Goal: Navigation & Orientation: Find specific page/section

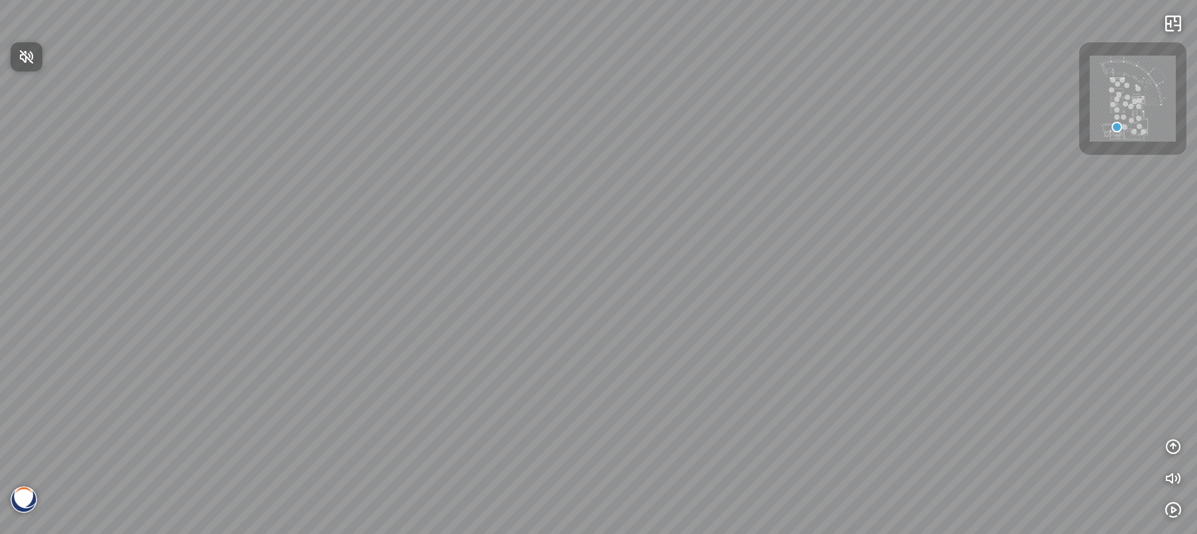
drag, startPoint x: 767, startPoint y: 299, endPoint x: 540, endPoint y: 378, distance: 240.4
click at [540, 378] on div at bounding box center [598, 267] width 1197 height 534
drag, startPoint x: 662, startPoint y: 413, endPoint x: 170, endPoint y: 489, distance: 497.8
click at [117, 482] on div at bounding box center [598, 267] width 1197 height 534
drag, startPoint x: 723, startPoint y: 279, endPoint x: 44, endPoint y: 199, distance: 683.3
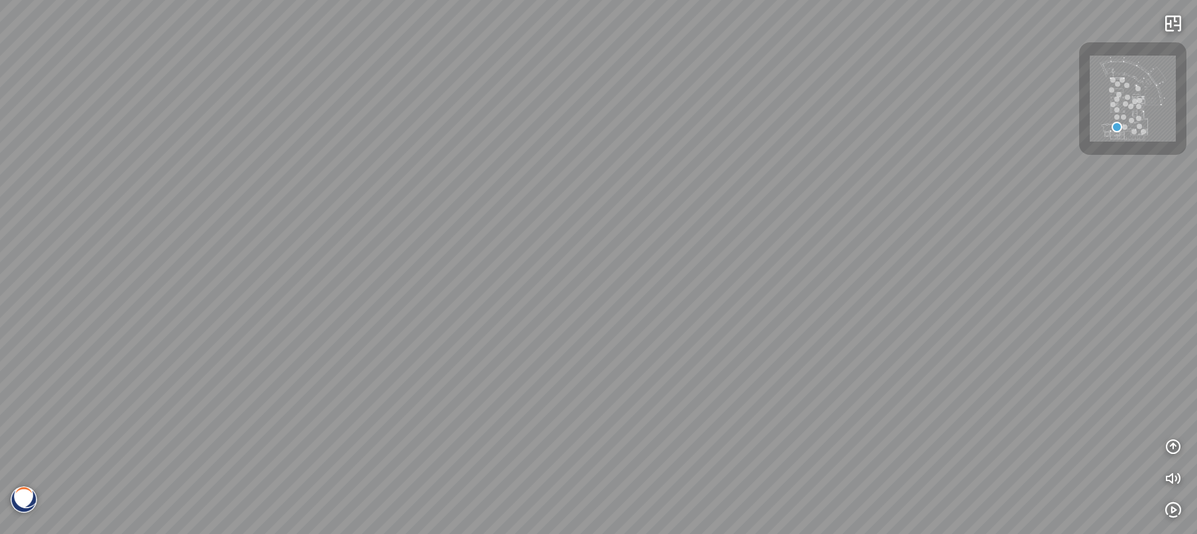
click at [45, 199] on div at bounding box center [598, 267] width 1197 height 534
drag, startPoint x: 602, startPoint y: 174, endPoint x: 448, endPoint y: 384, distance: 260.5
click at [448, 384] on div at bounding box center [598, 267] width 1197 height 534
drag, startPoint x: 397, startPoint y: 310, endPoint x: 954, endPoint y: 269, distance: 559.0
click at [919, 266] on div at bounding box center [598, 267] width 1197 height 534
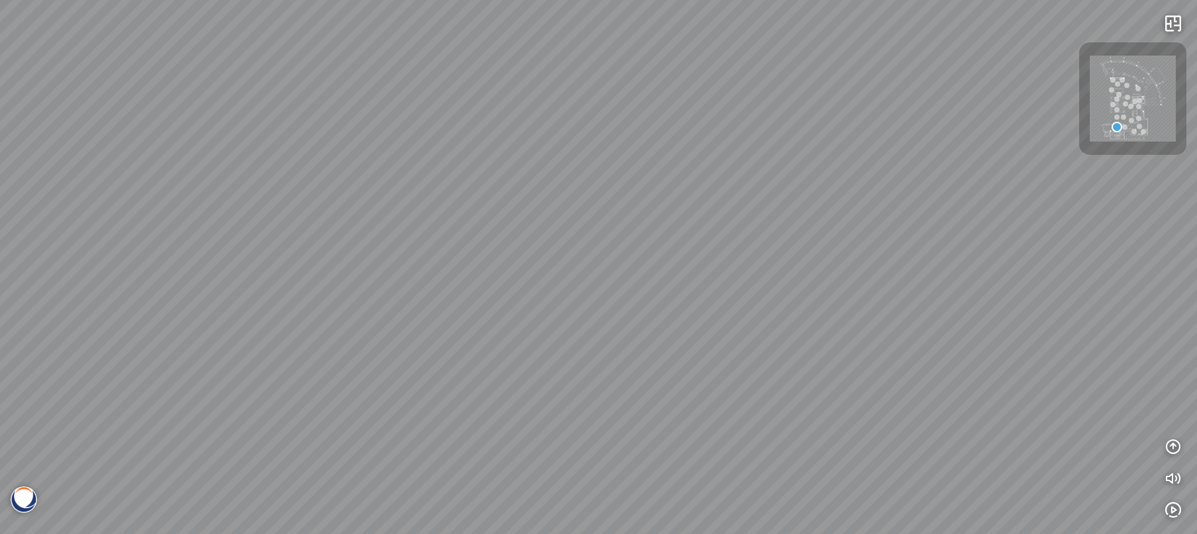
drag, startPoint x: 469, startPoint y: 336, endPoint x: 784, endPoint y: 296, distance: 317.0
click at [784, 296] on div at bounding box center [598, 267] width 1197 height 534
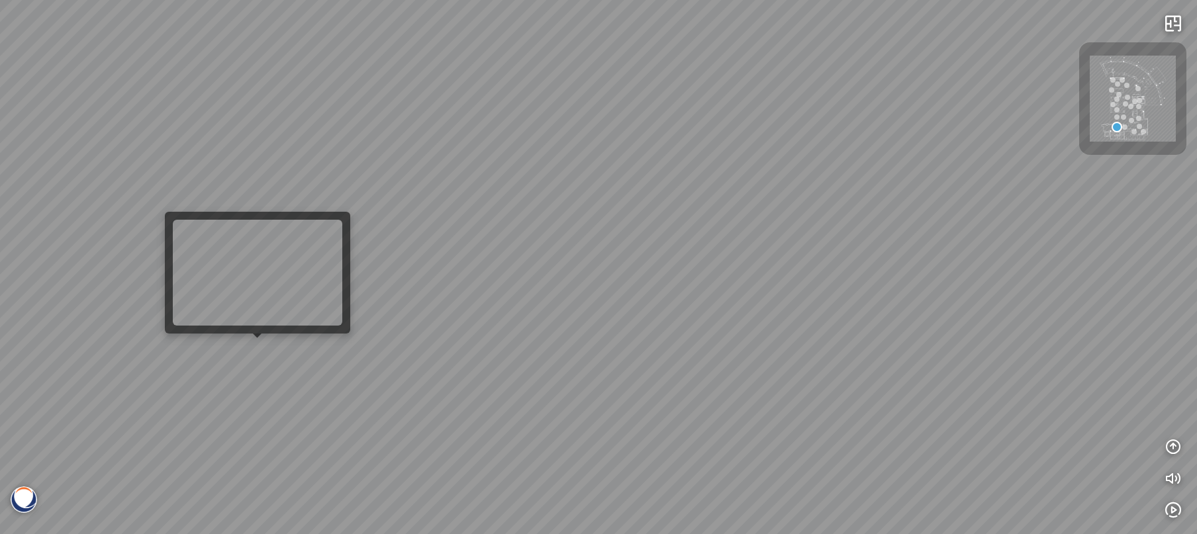
click at [241, 354] on div at bounding box center [598, 267] width 1197 height 534
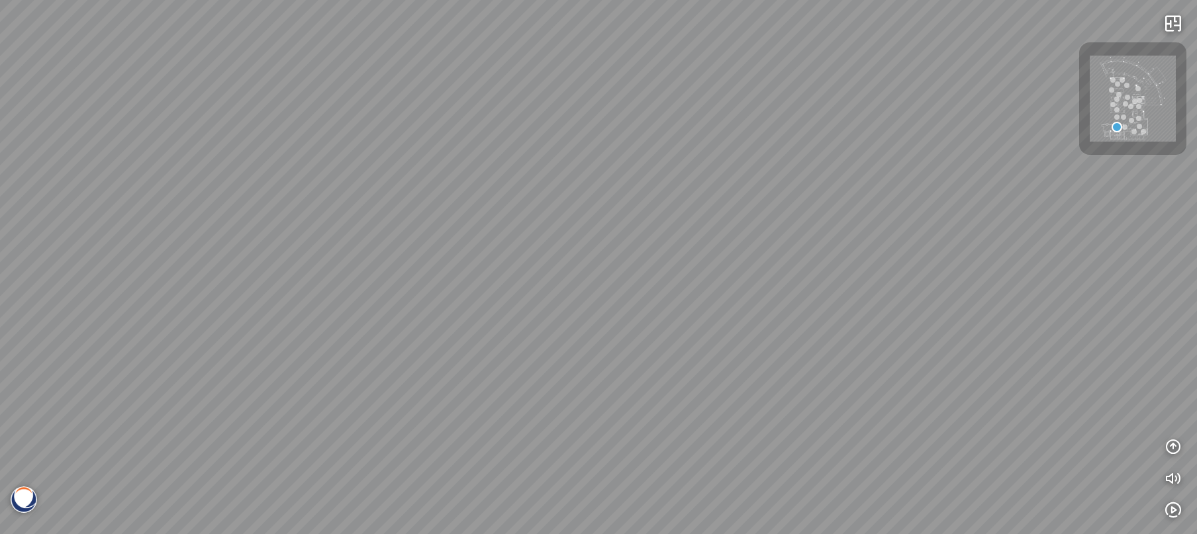
drag, startPoint x: 312, startPoint y: 209, endPoint x: 673, endPoint y: 224, distance: 361.9
click at [673, 224] on div at bounding box center [598, 267] width 1197 height 534
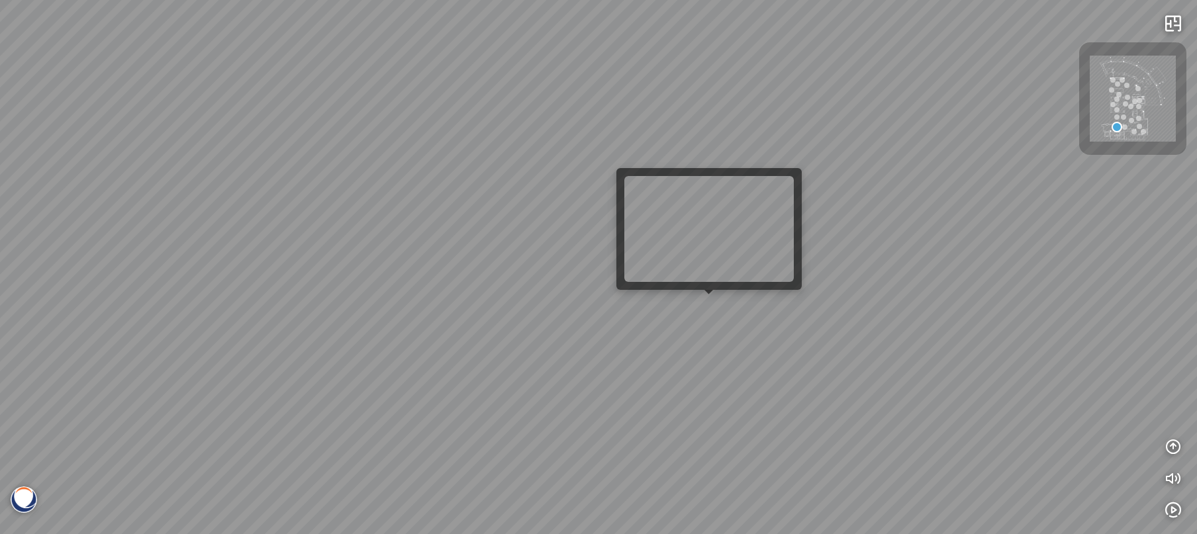
click at [710, 318] on div at bounding box center [598, 267] width 1197 height 534
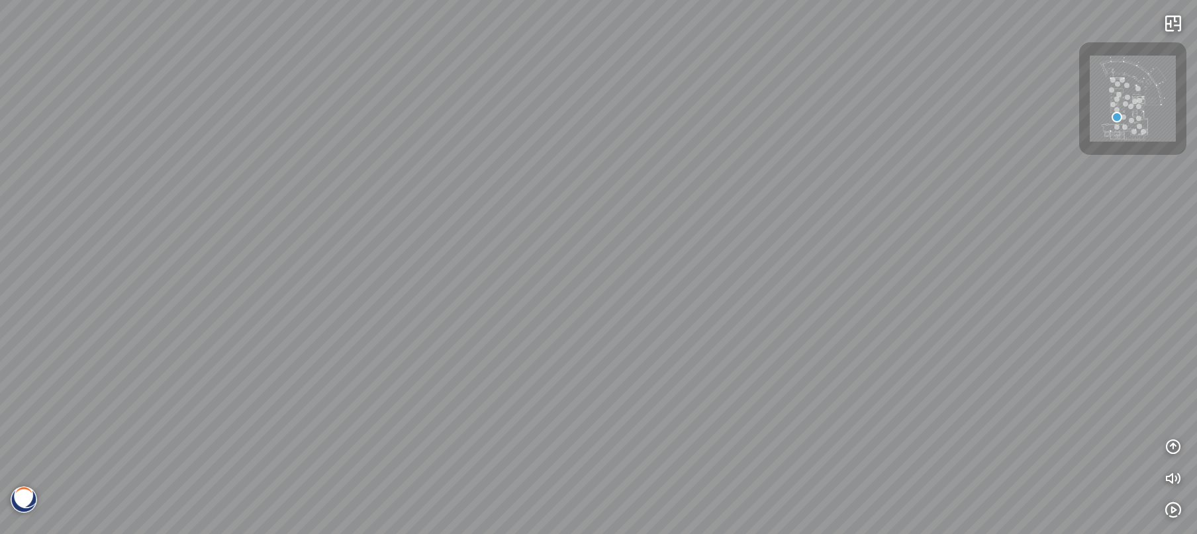
drag, startPoint x: 374, startPoint y: 230, endPoint x: 290, endPoint y: 221, distance: 84.6
click at [290, 221] on div at bounding box center [598, 267] width 1197 height 534
drag, startPoint x: 390, startPoint y: 208, endPoint x: 369, endPoint y: 363, distance: 156.9
click at [369, 363] on div "Venatino® - BQ8660 Nero Marquina® - BQ8740 Venatino® - BQ8660" at bounding box center [598, 267] width 1197 height 534
drag, startPoint x: 859, startPoint y: 136, endPoint x: 461, endPoint y: 147, distance: 398.7
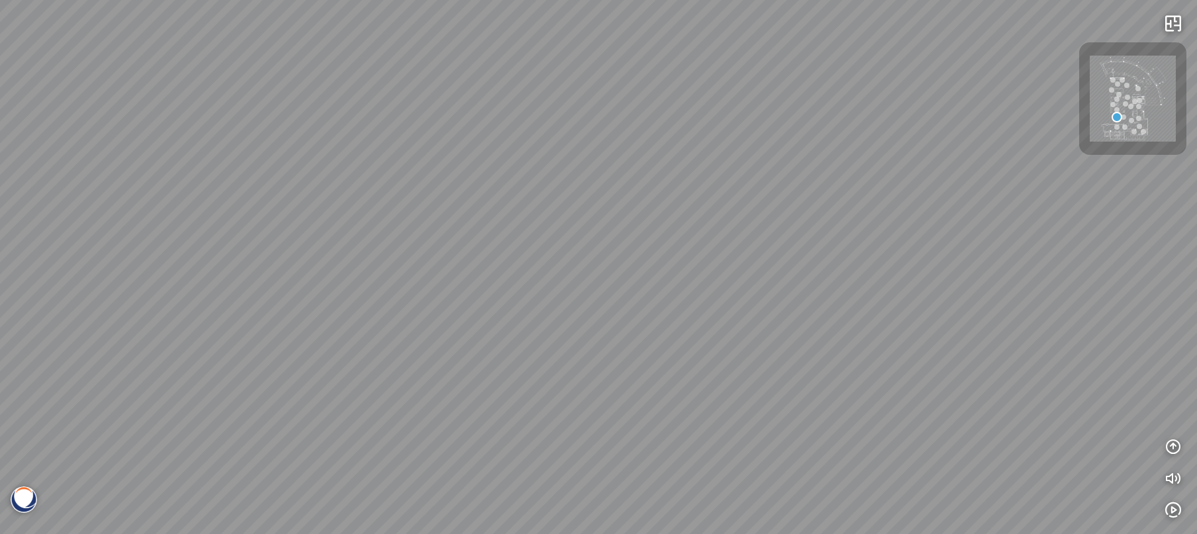
click at [462, 147] on div "Venatino® - BQ8660 Nero Marquina® - BQ8740 Venatino® - BQ8660" at bounding box center [598, 267] width 1197 height 534
drag, startPoint x: 580, startPoint y: 164, endPoint x: 773, endPoint y: 145, distance: 194.3
click at [791, 154] on div "Venatino® - BQ8660 Nero Marquina® - BQ8740 Venatino® - BQ8660" at bounding box center [598, 267] width 1197 height 534
drag, startPoint x: 526, startPoint y: 206, endPoint x: 539, endPoint y: 206, distance: 12.6
click at [539, 206] on div "Venatino® - BQ8660 Nero Marquina® - BQ8740 Venatino® - BQ8660" at bounding box center [598, 267] width 1197 height 534
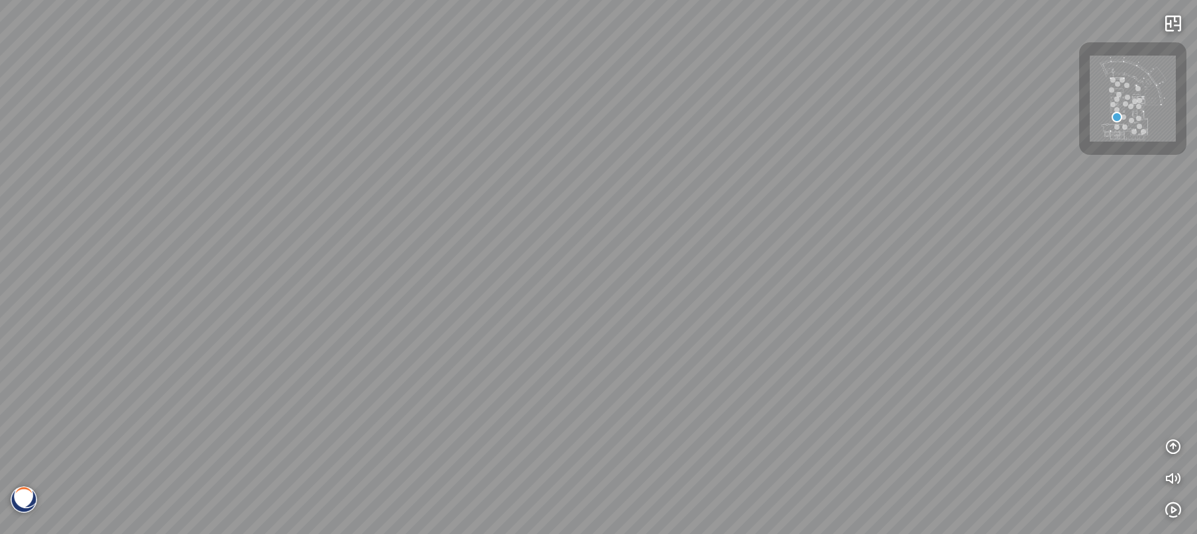
click at [463, 307] on div "Venatino® - BQ8660 Nero Marquina® - BQ8740 Venatino® - BQ8660" at bounding box center [598, 267] width 1197 height 534
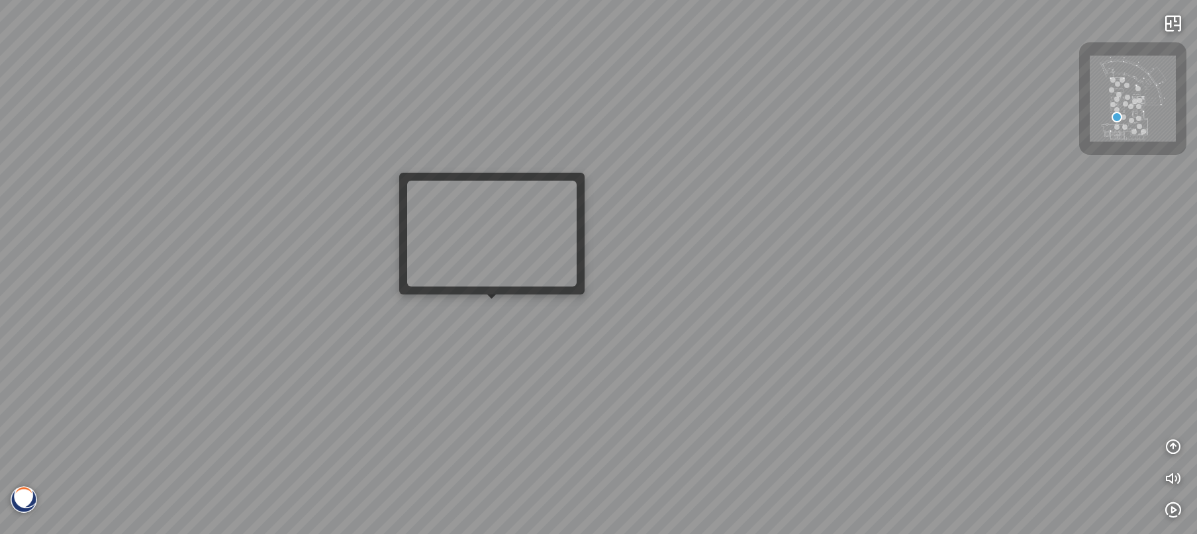
click at [483, 312] on div "Venatino® - BQ8660 Nero Marquina® - BQ8740 Venatino® - BQ8660" at bounding box center [598, 267] width 1197 height 534
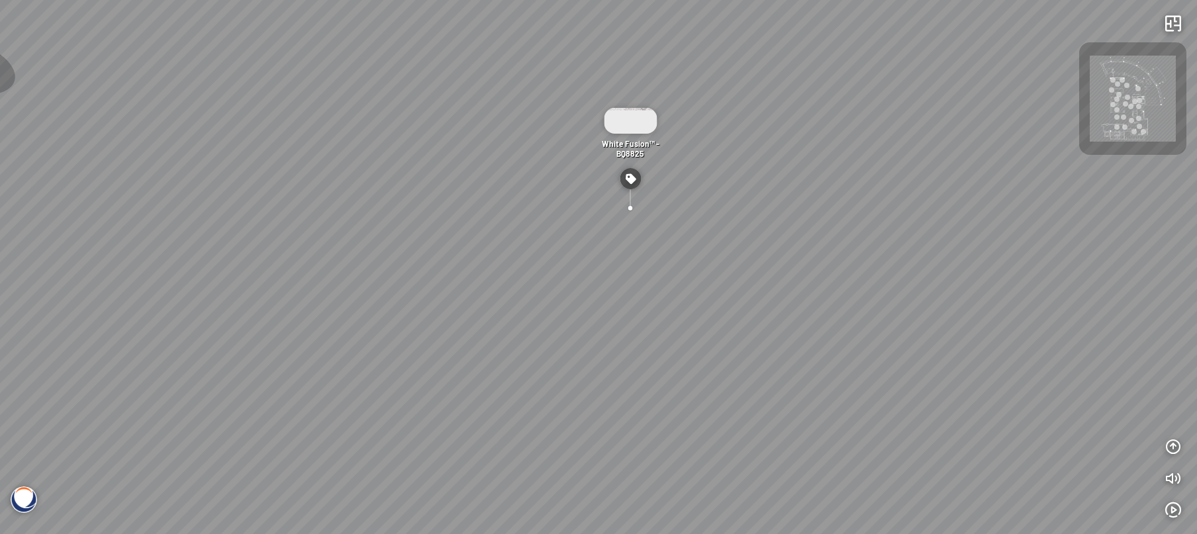
drag, startPoint x: 375, startPoint y: 248, endPoint x: 289, endPoint y: 379, distance: 156.8
click at [289, 377] on div "Acacia™ - BQ9610 Eramosa® - BQ9602 White Fusion™ - BQ8825" at bounding box center [598, 267] width 1197 height 534
drag, startPoint x: 232, startPoint y: 254, endPoint x: 609, endPoint y: 303, distance: 380.5
click at [784, 299] on div "Acacia™ - BQ9610 Eramosa® - BQ9602 White Fusion™ - BQ8825" at bounding box center [598, 267] width 1197 height 534
drag, startPoint x: 597, startPoint y: 305, endPoint x: 444, endPoint y: 295, distance: 153.9
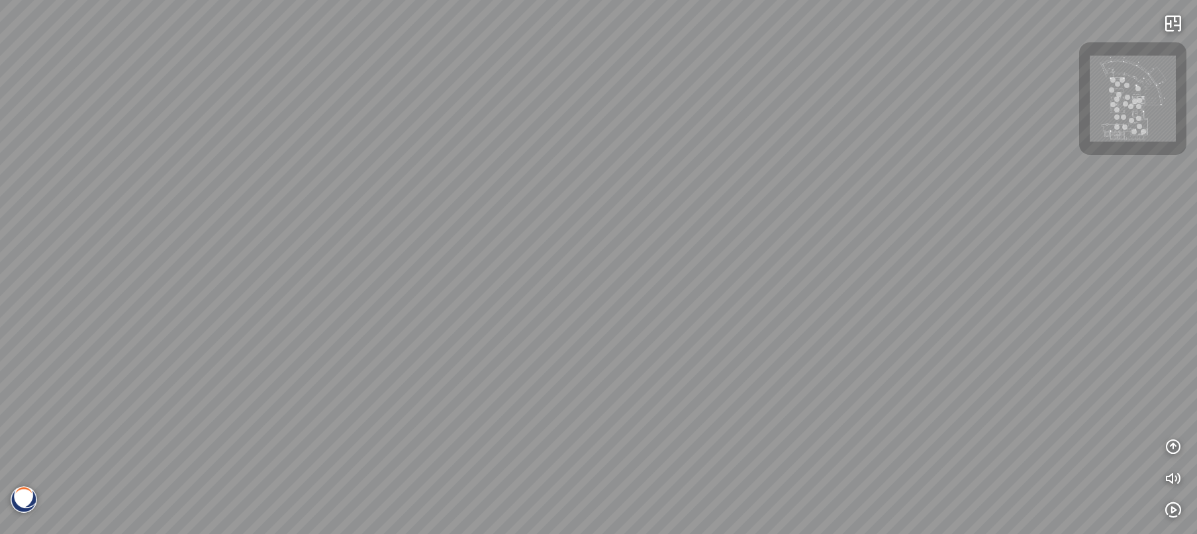
click at [444, 295] on div "Acacia™ - BQ9610 Eramosa® - BQ9602 White Fusion™ - BQ8825" at bounding box center [598, 267] width 1197 height 534
click at [822, 323] on div "Acacia™ - BQ9610 Eramosa® - BQ9602 White Fusion™ - BQ8825" at bounding box center [598, 267] width 1197 height 534
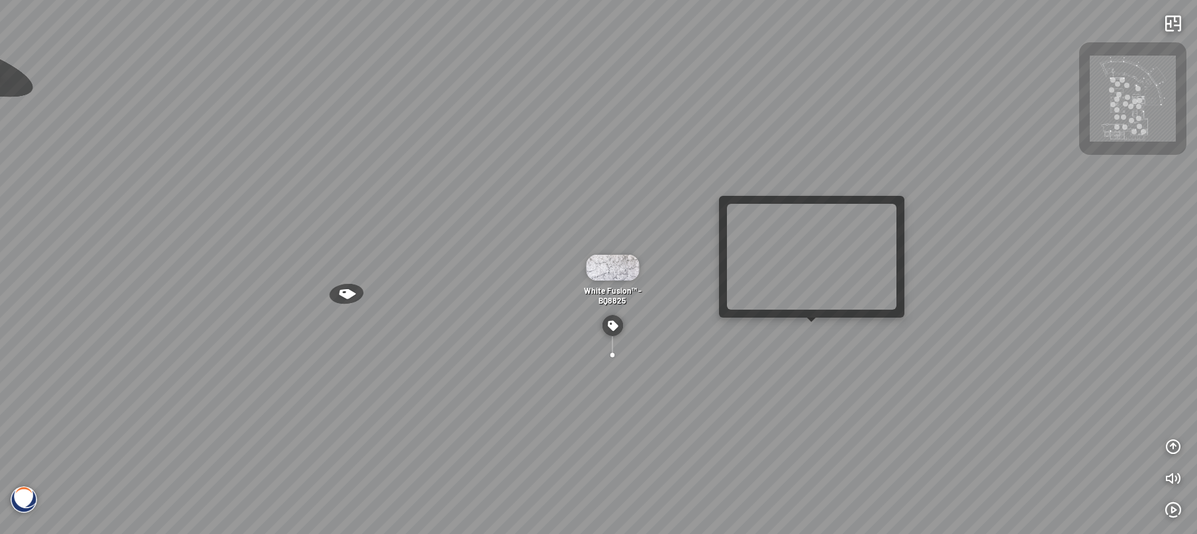
click at [818, 334] on div "Acacia™ - BQ9610 Eramosa® - BQ9602 White Fusion™ - BQ8825" at bounding box center [598, 267] width 1197 height 534
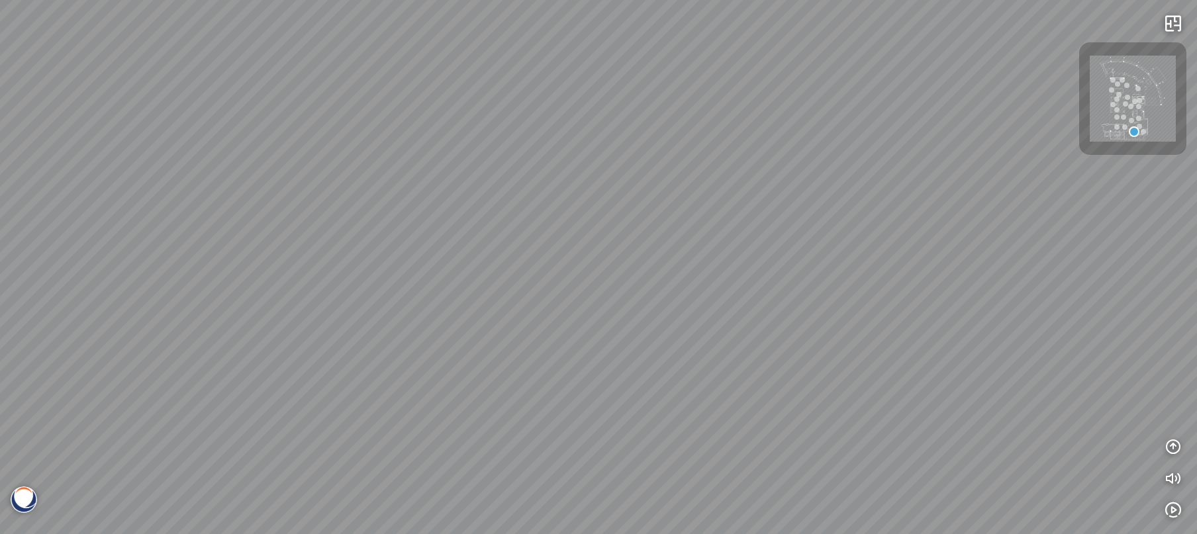
drag, startPoint x: 857, startPoint y: 344, endPoint x: 405, endPoint y: 348, distance: 452.2
click at [405, 348] on div at bounding box center [598, 267] width 1197 height 534
drag, startPoint x: 695, startPoint y: 307, endPoint x: 400, endPoint y: 307, distance: 294.6
click at [400, 307] on div at bounding box center [598, 267] width 1197 height 534
drag, startPoint x: 438, startPoint y: 361, endPoint x: 433, endPoint y: 347, distance: 14.9
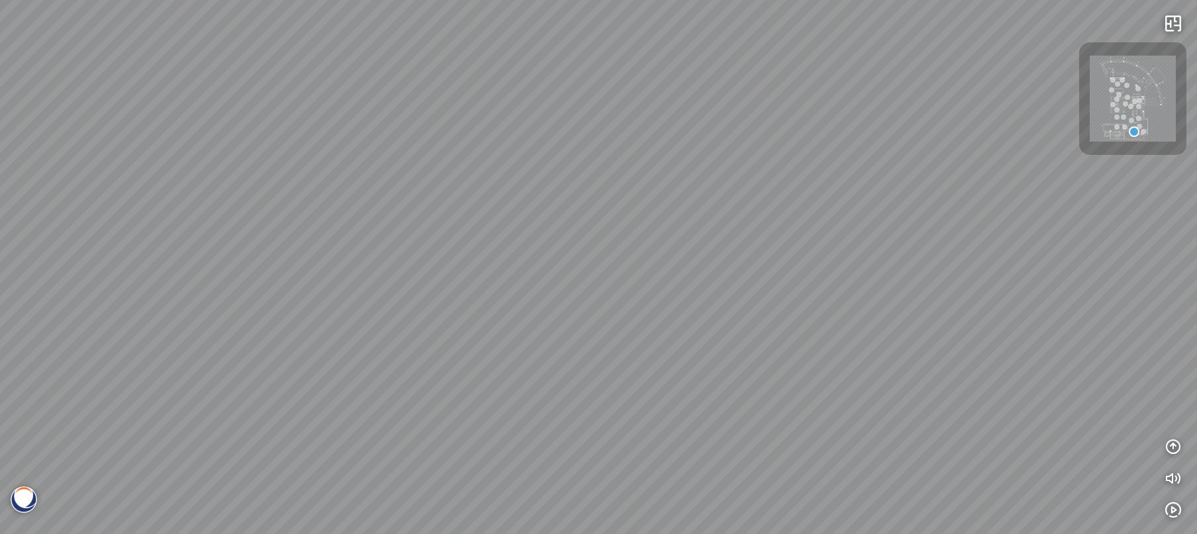
click at [438, 356] on div at bounding box center [598, 267] width 1197 height 534
click at [450, 357] on div at bounding box center [598, 267] width 1197 height 534
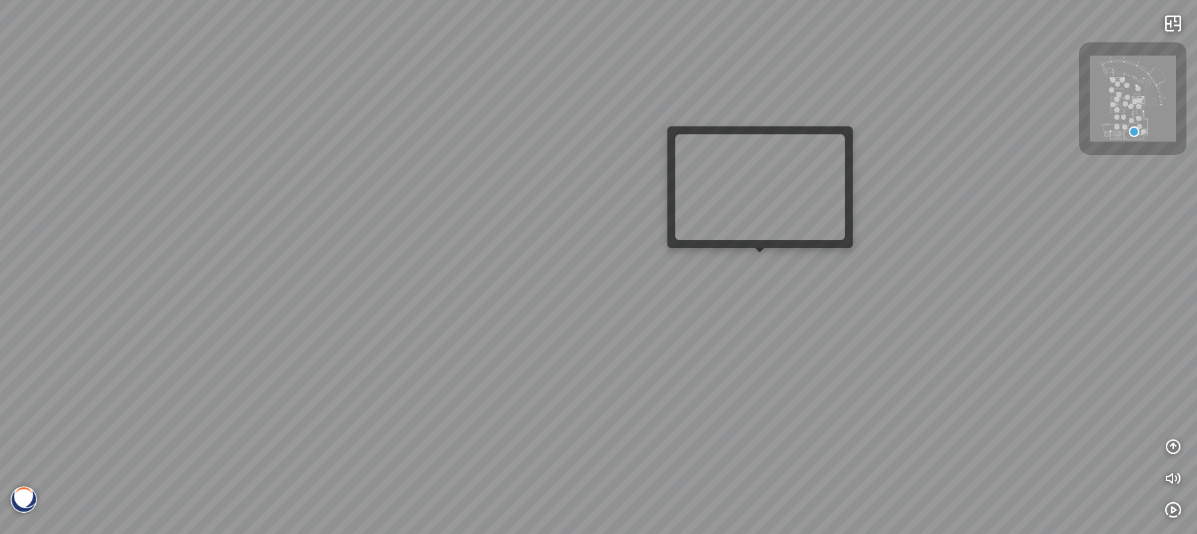
click at [763, 267] on div at bounding box center [598, 267] width 1197 height 534
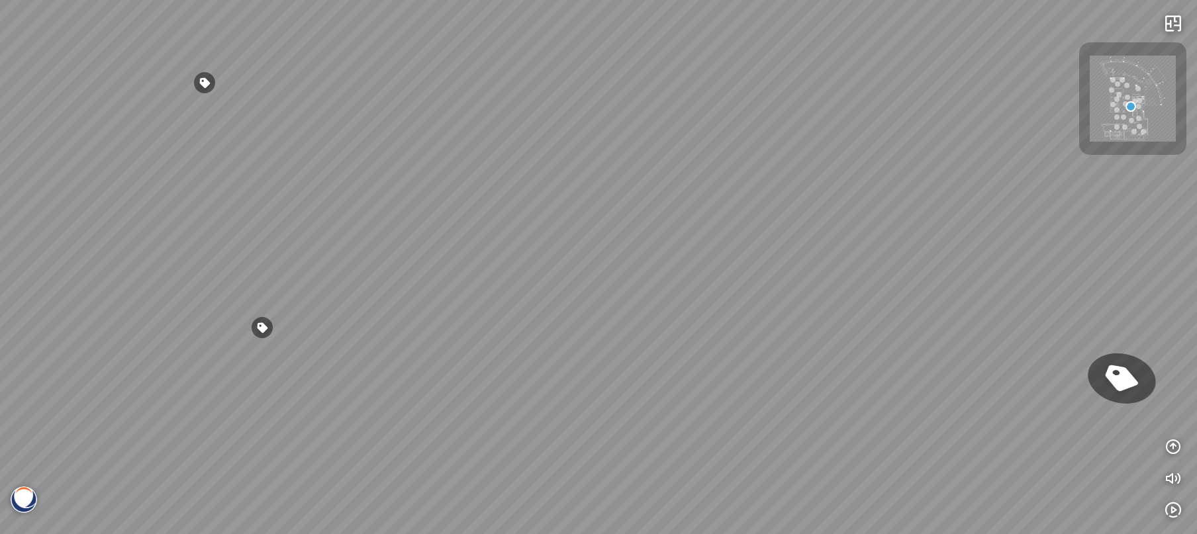
drag, startPoint x: 421, startPoint y: 199, endPoint x: 748, endPoint y: 207, distance: 326.5
click at [642, 194] on div "Greylac® - BQ8738 Venatino® - BQ8660 White Fusion™ - BQ8825" at bounding box center [598, 267] width 1197 height 534
drag, startPoint x: 757, startPoint y: 411, endPoint x: 463, endPoint y: 318, distance: 307.6
click at [467, 318] on div "Greylac® - BQ8738 Venatino® - BQ8660 White Fusion™ - BQ8825" at bounding box center [598, 267] width 1197 height 534
drag, startPoint x: 979, startPoint y: 285, endPoint x: 641, endPoint y: 240, distance: 341.2
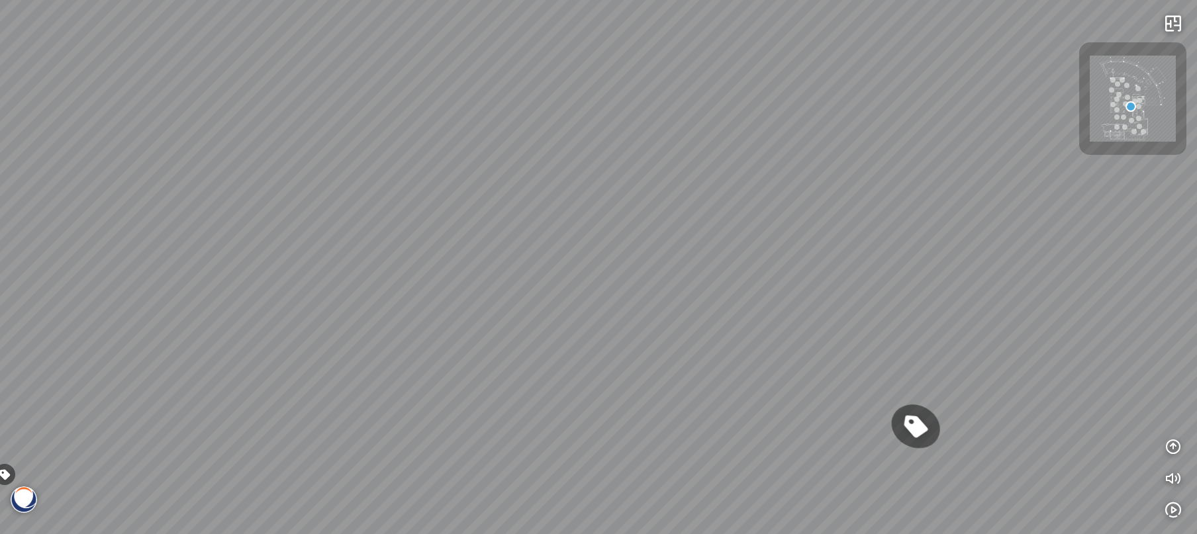
click at [641, 240] on div "Greylac® - BQ8738 Venatino® - BQ8660 White Fusion™ - BQ8825" at bounding box center [598, 267] width 1197 height 534
drag, startPoint x: 708, startPoint y: 256, endPoint x: 621, endPoint y: 291, distance: 93.3
click at [313, 273] on div "Greylac® - BQ8738 Venatino® - BQ8660 White Fusion™ - BQ8825" at bounding box center [598, 267] width 1197 height 534
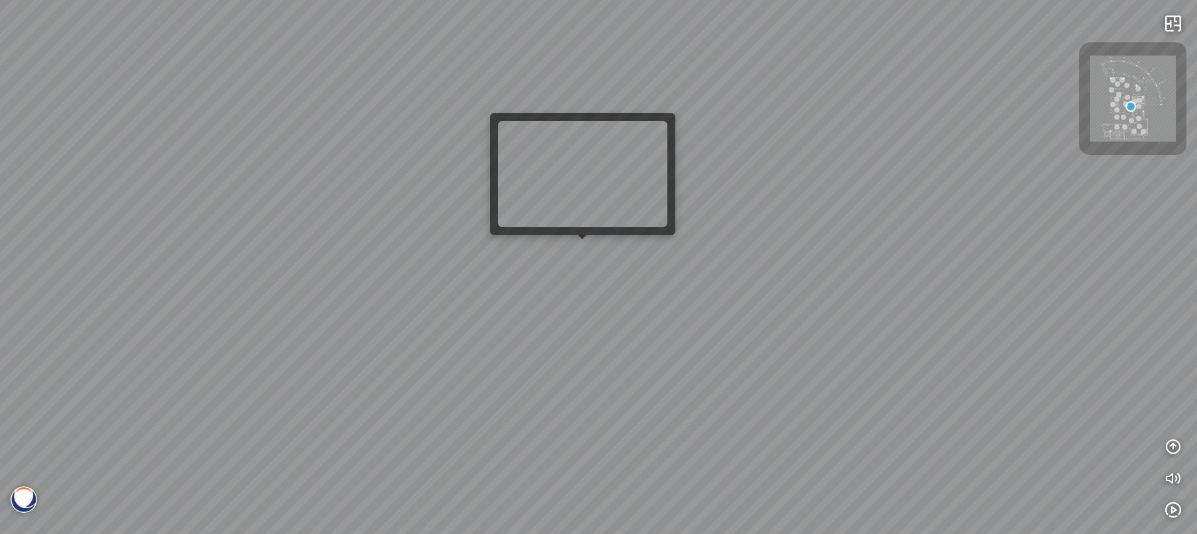
click at [587, 262] on div "Greylac® - BQ8738 Venatino® - BQ8660 White Fusion™ - BQ8825" at bounding box center [598, 267] width 1197 height 534
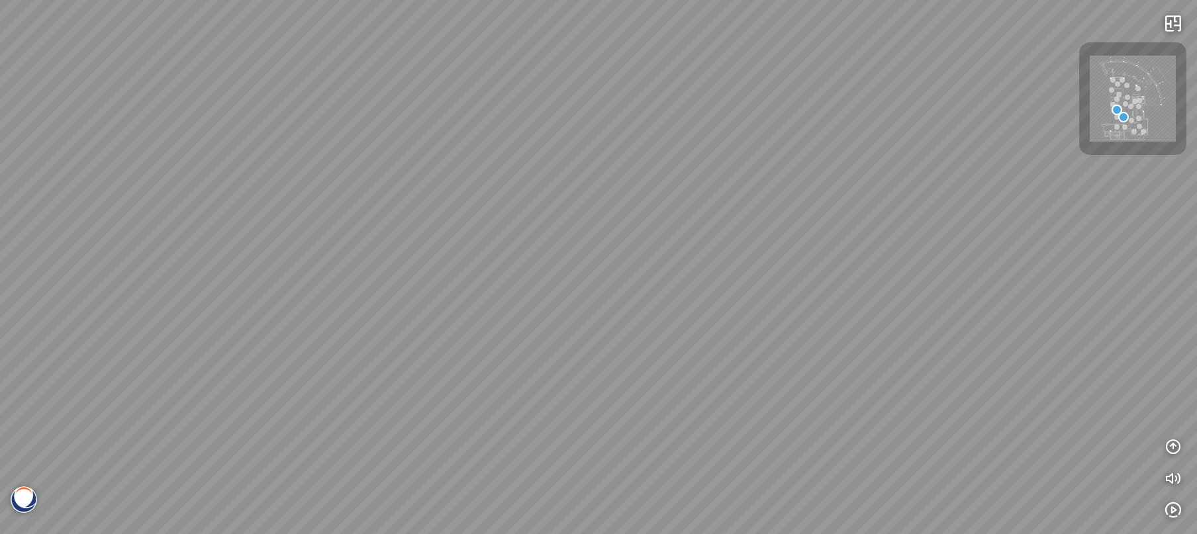
drag, startPoint x: 570, startPoint y: 134, endPoint x: 673, endPoint y: 371, distance: 258.3
click at [634, 373] on div at bounding box center [598, 267] width 1197 height 534
drag, startPoint x: 886, startPoint y: 330, endPoint x: 330, endPoint y: 233, distance: 564.5
click at [331, 233] on div at bounding box center [598, 267] width 1197 height 534
drag, startPoint x: 418, startPoint y: 258, endPoint x: 448, endPoint y: 289, distance: 43.6
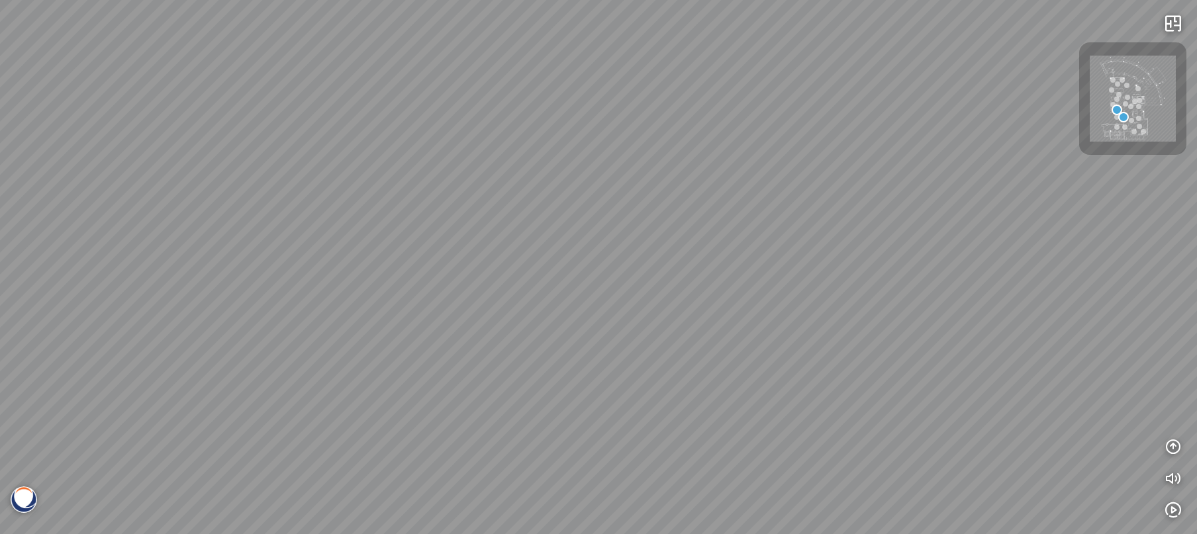
click at [448, 289] on div at bounding box center [598, 267] width 1197 height 534
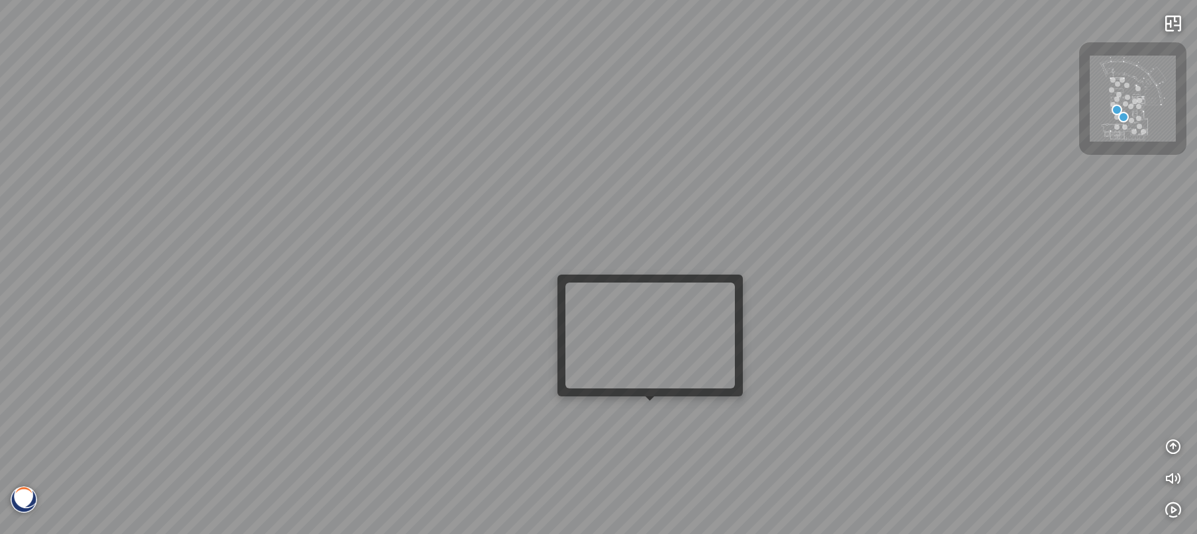
click at [664, 420] on div at bounding box center [598, 267] width 1197 height 534
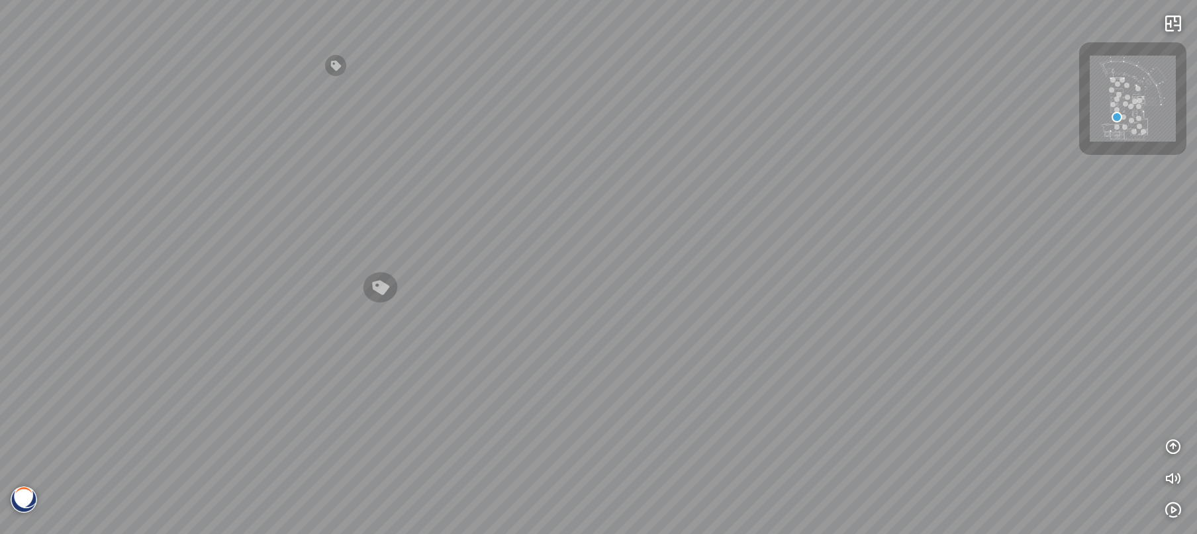
drag, startPoint x: 802, startPoint y: 272, endPoint x: 244, endPoint y: 270, distance: 557.5
click at [244, 270] on div "Venatino® - BQ8660 Nero Marquina® - BQ8740 Venatino® - BQ8660" at bounding box center [598, 267] width 1197 height 534
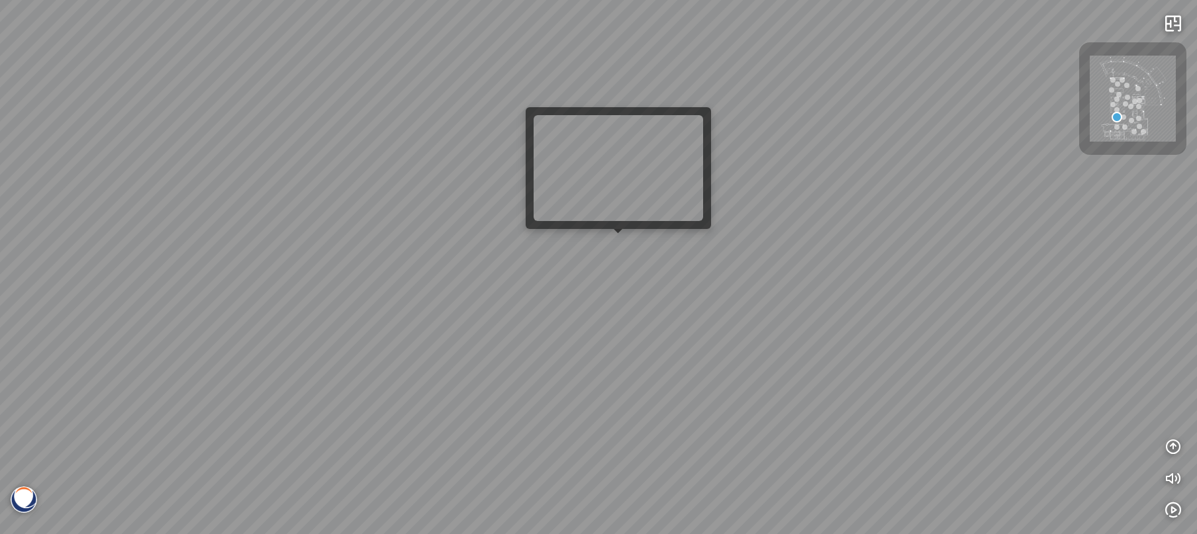
click at [610, 256] on div "Venatino® - BQ8660 Nero Marquina® - BQ8740 Venatino® - BQ8660" at bounding box center [598, 267] width 1197 height 534
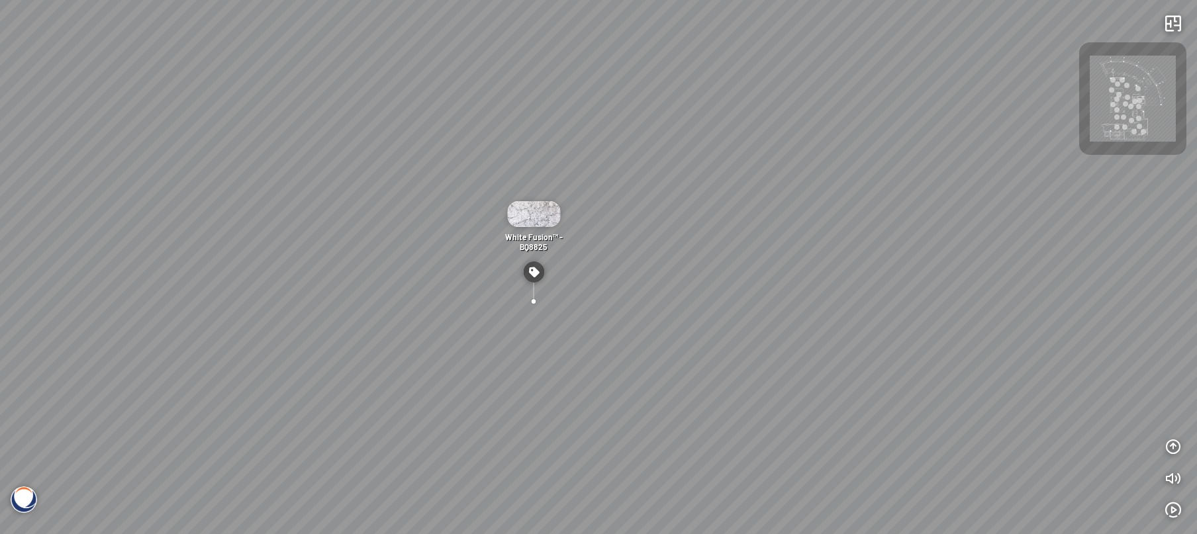
click at [406, 266] on div "Acacia™ - BQ9610 Eramosa® - BQ9602 White Fusion™ - BQ8825" at bounding box center [598, 267] width 1197 height 534
click at [426, 246] on div "Acacia™ - BQ9610 Eramosa® - BQ9602 White Fusion™ - BQ8825" at bounding box center [598, 267] width 1197 height 534
drag, startPoint x: 420, startPoint y: 257, endPoint x: 457, endPoint y: 269, distance: 38.5
click at [457, 269] on div "Acacia™ - BQ9610 Eramosa® - BQ9602 White Fusion™ - BQ8825" at bounding box center [598, 267] width 1197 height 534
drag, startPoint x: 387, startPoint y: 372, endPoint x: 393, endPoint y: 355, distance: 18.0
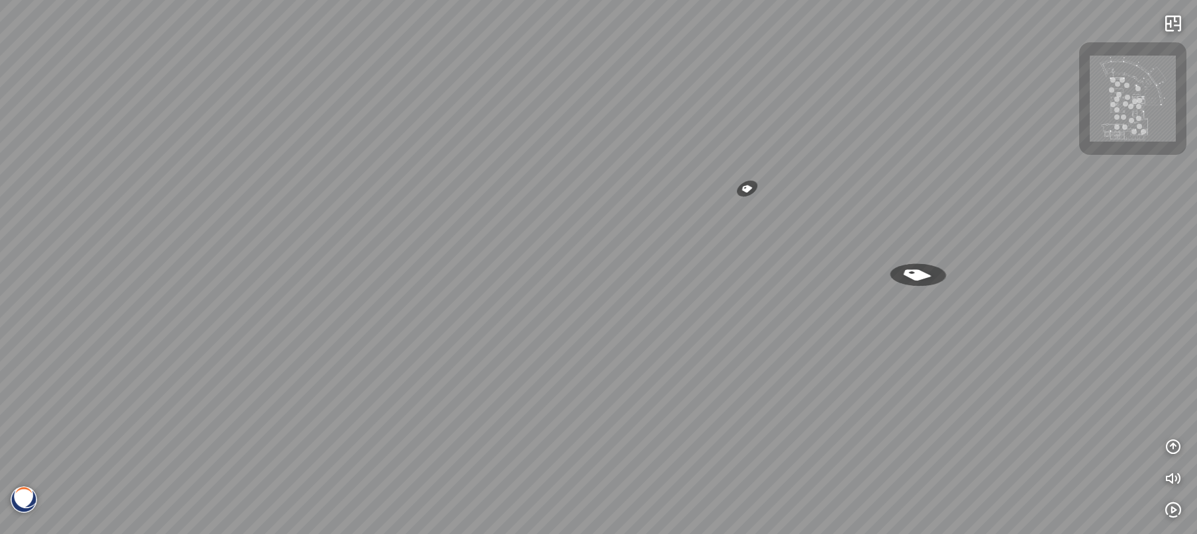
click at [387, 373] on div "Acacia™ - BQ9610 Eramosa® - BQ9602 White Fusion™ - BQ8825" at bounding box center [598, 267] width 1197 height 534
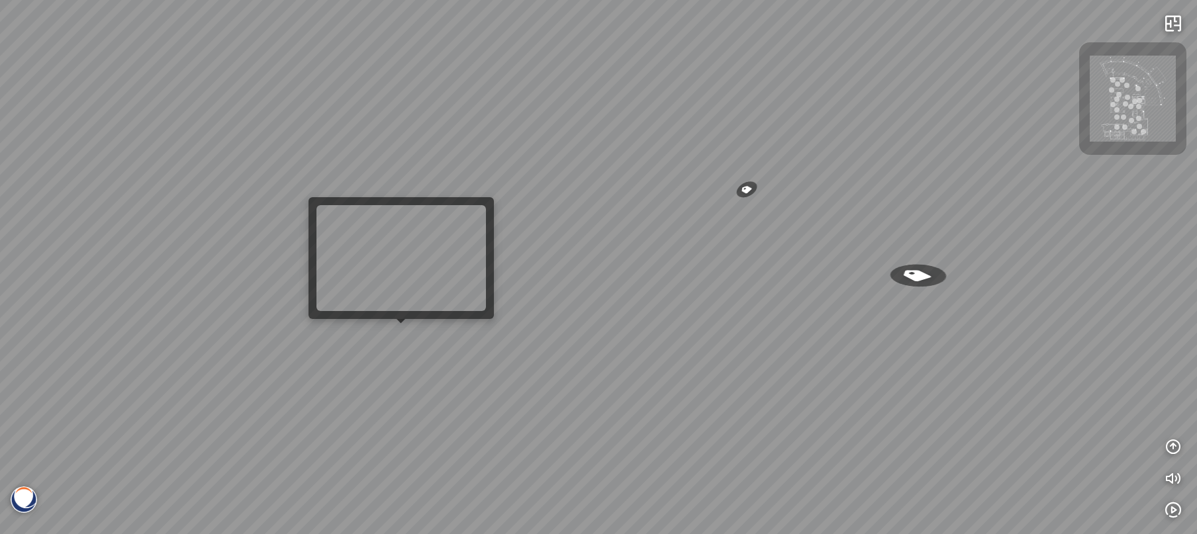
click at [397, 346] on div "Acacia™ - BQ9610 Eramosa® - BQ9602 White Fusion™ - BQ8825" at bounding box center [598, 267] width 1197 height 534
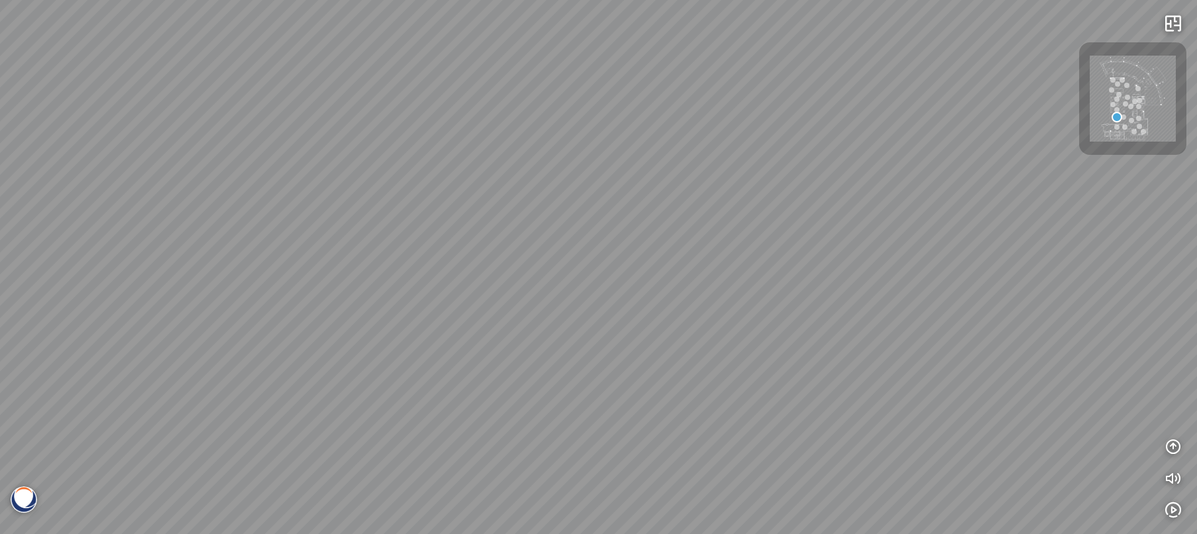
click at [770, 307] on div at bounding box center [598, 267] width 1197 height 534
drag, startPoint x: 657, startPoint y: 305, endPoint x: 716, endPoint y: 346, distance: 71.8
click at [716, 346] on div "Venatino® - BQ8660 Nero Marquina® - BQ8740 Venatino® - BQ8660" at bounding box center [598, 267] width 1197 height 534
drag, startPoint x: 481, startPoint y: 297, endPoint x: 920, endPoint y: 303, distance: 438.4
click at [982, 312] on div "Venatino® - BQ8660 Nero Marquina® - BQ8740 Venatino® - BQ8660" at bounding box center [598, 267] width 1197 height 534
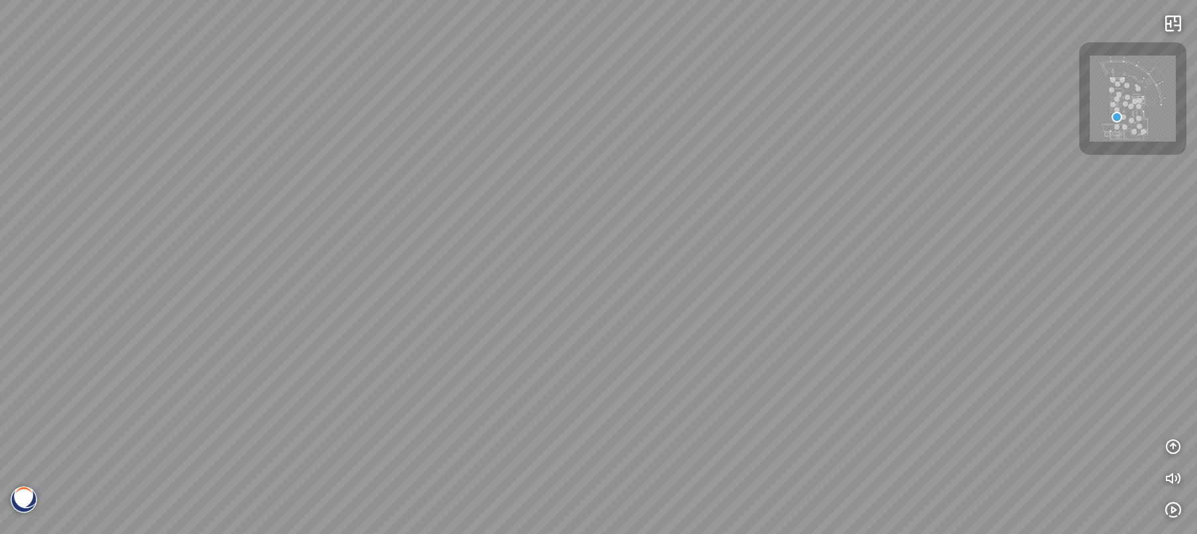
drag, startPoint x: 896, startPoint y: 307, endPoint x: 908, endPoint y: 327, distance: 22.8
click at [908, 327] on div "Venatino® - BQ8660 Nero Marquina® - BQ8740 Venatino® - BQ8660" at bounding box center [598, 267] width 1197 height 534
click at [771, 326] on div "Venatino® - BQ8660 Nero Marquina® - BQ8740 Venatino® - BQ8660" at bounding box center [598, 267] width 1197 height 534
click at [744, 302] on div "Venatino® - BQ8660 Nero Marquina® - BQ8740 Venatino® - BQ8660" at bounding box center [598, 267] width 1197 height 534
drag, startPoint x: 558, startPoint y: 307, endPoint x: 376, endPoint y: 304, distance: 182.1
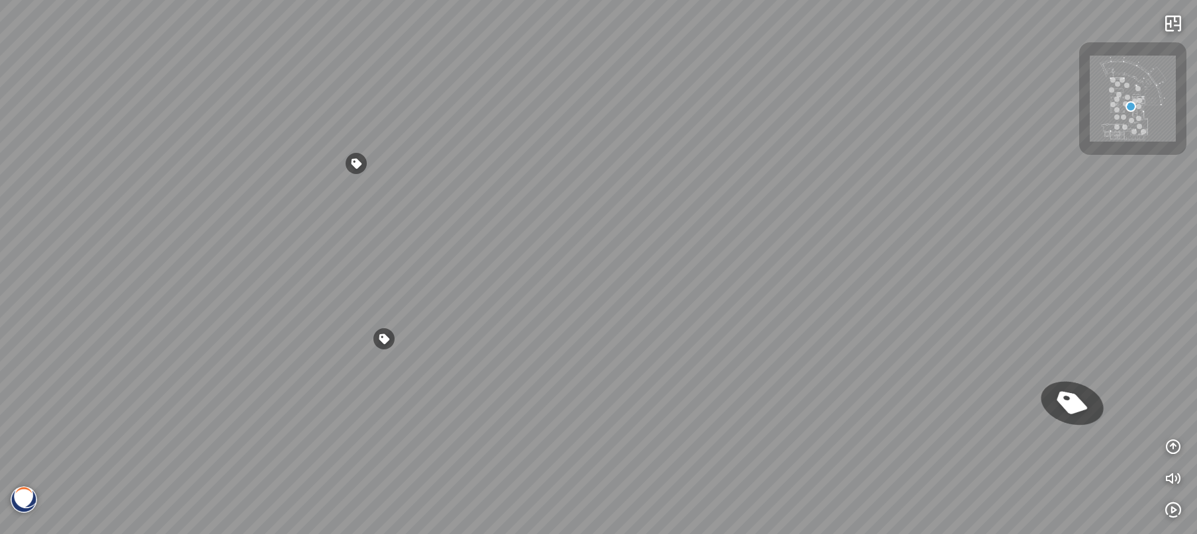
click at [376, 304] on div "Greylac® - BQ8738 Venatino® - BQ8660 White Fusion™ - BQ8825" at bounding box center [598, 267] width 1197 height 534
drag, startPoint x: 404, startPoint y: 375, endPoint x: 512, endPoint y: 274, distance: 148.1
click at [512, 274] on div "Greylac® - BQ8738 Venatino® - BQ8660 White Fusion™ - BQ8825" at bounding box center [598, 267] width 1197 height 534
click at [705, 150] on span "Greylac® - BQ8738" at bounding box center [691, 148] width 64 height 9
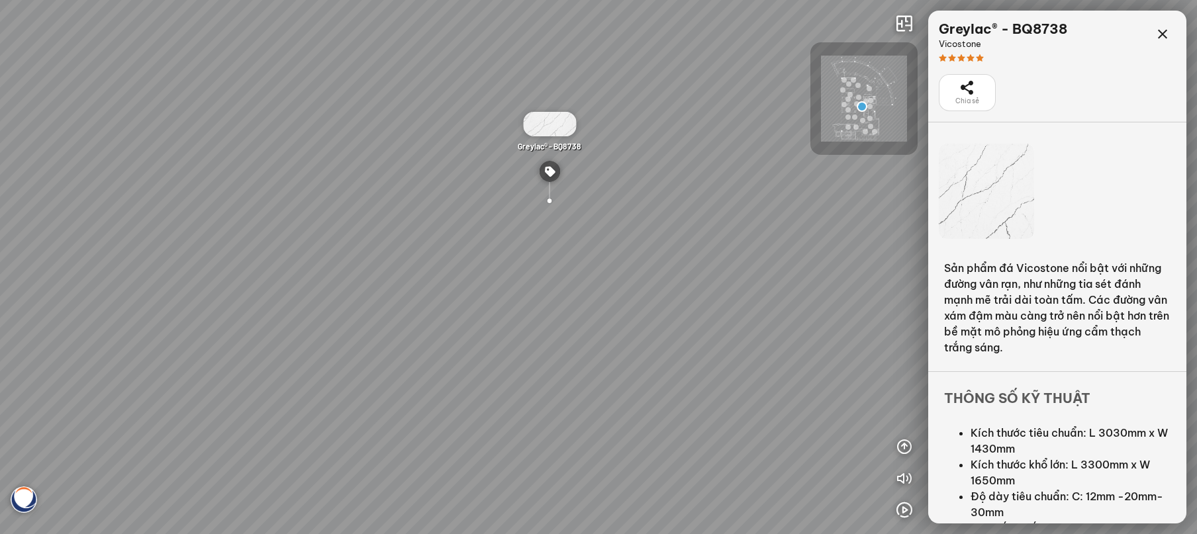
drag, startPoint x: 385, startPoint y: 226, endPoint x: 537, endPoint y: 313, distance: 175.3
click at [536, 311] on div "Greylac® - BQ8738 Venatino® - BQ8660 White Fusion™ - BQ8825" at bounding box center [598, 267] width 1197 height 534
drag, startPoint x: 460, startPoint y: 283, endPoint x: 189, endPoint y: 163, distance: 296.7
click at [189, 163] on div "Greylac® - BQ8738 Venatino® - BQ8660 White Fusion™ - BQ8825" at bounding box center [598, 267] width 1197 height 534
drag, startPoint x: 524, startPoint y: 198, endPoint x: 265, endPoint y: 236, distance: 262.3
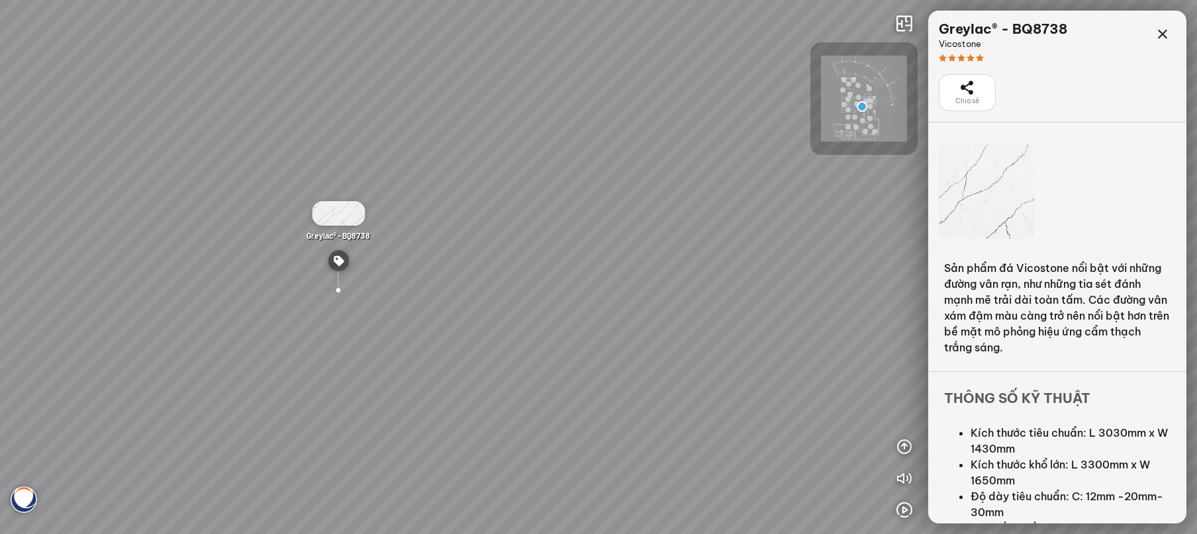
click at [266, 235] on div "Greylac® - BQ8738 Venatino® - BQ8660 White Fusion™ - BQ8825" at bounding box center [598, 267] width 1197 height 534
click at [630, 317] on div "Greylac® - BQ8738 Venatino® - BQ8660 White Fusion™ - BQ8825" at bounding box center [598, 267] width 1197 height 534
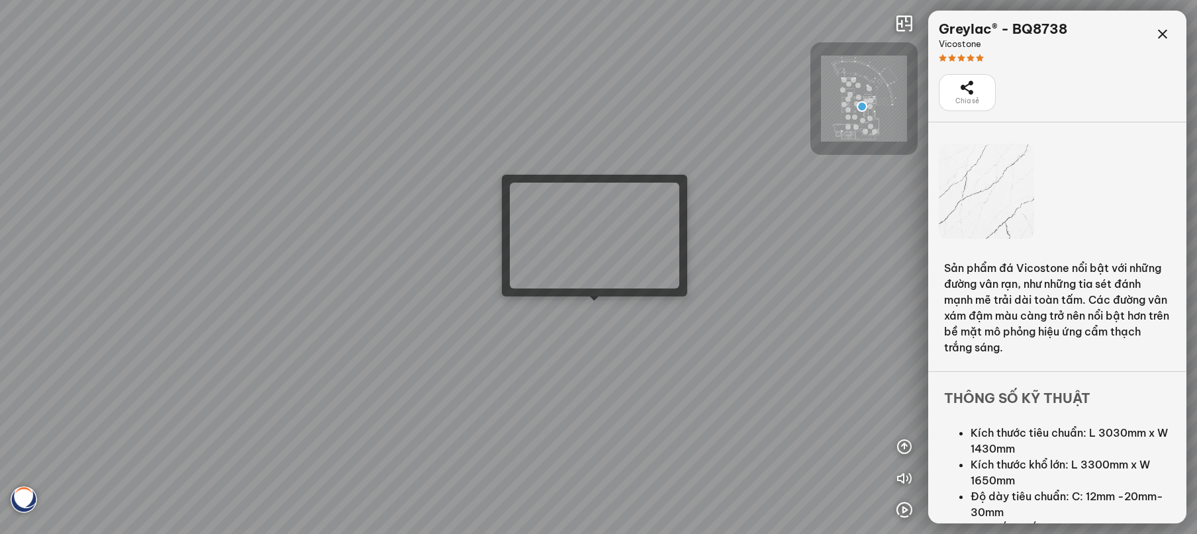
click at [606, 320] on div "Greylac® - BQ8738 Venatino® - BQ8660 White Fusion™ - BQ8825" at bounding box center [598, 267] width 1197 height 534
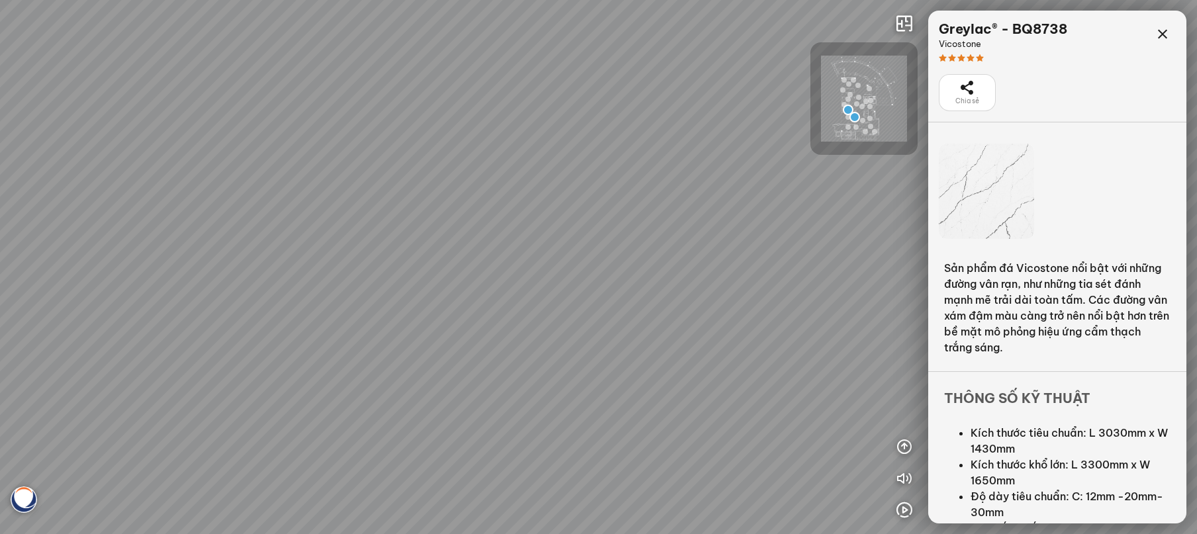
drag, startPoint x: 717, startPoint y: 254, endPoint x: 416, endPoint y: 354, distance: 316.8
click at [416, 354] on div at bounding box center [598, 267] width 1197 height 534
drag, startPoint x: 510, startPoint y: 226, endPoint x: 181, endPoint y: 236, distance: 329.2
click at [168, 229] on div at bounding box center [598, 267] width 1197 height 534
drag, startPoint x: 701, startPoint y: 232, endPoint x: 394, endPoint y: 321, distance: 320.0
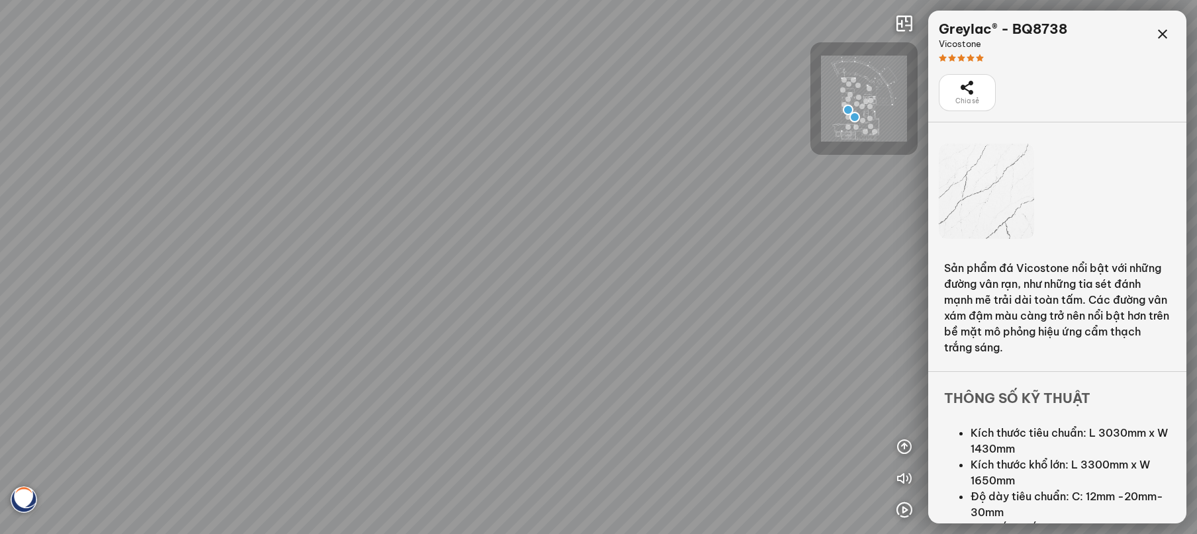
click at [394, 321] on div at bounding box center [598, 267] width 1197 height 534
drag, startPoint x: 534, startPoint y: 385, endPoint x: 573, endPoint y: 362, distance: 45.7
click at [187, 336] on div at bounding box center [598, 267] width 1197 height 534
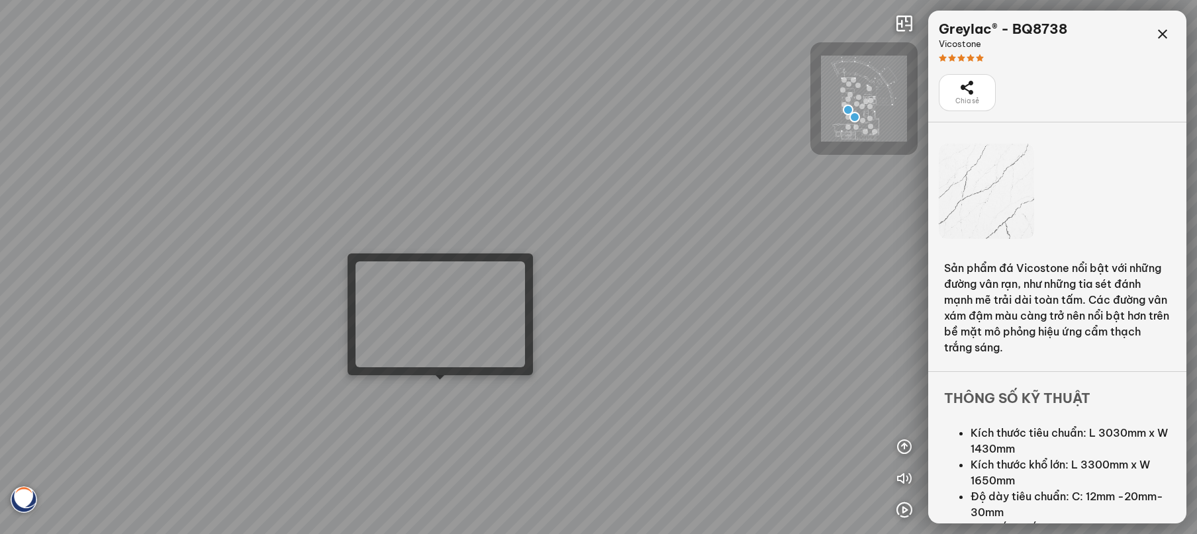
click at [434, 387] on div at bounding box center [598, 267] width 1197 height 534
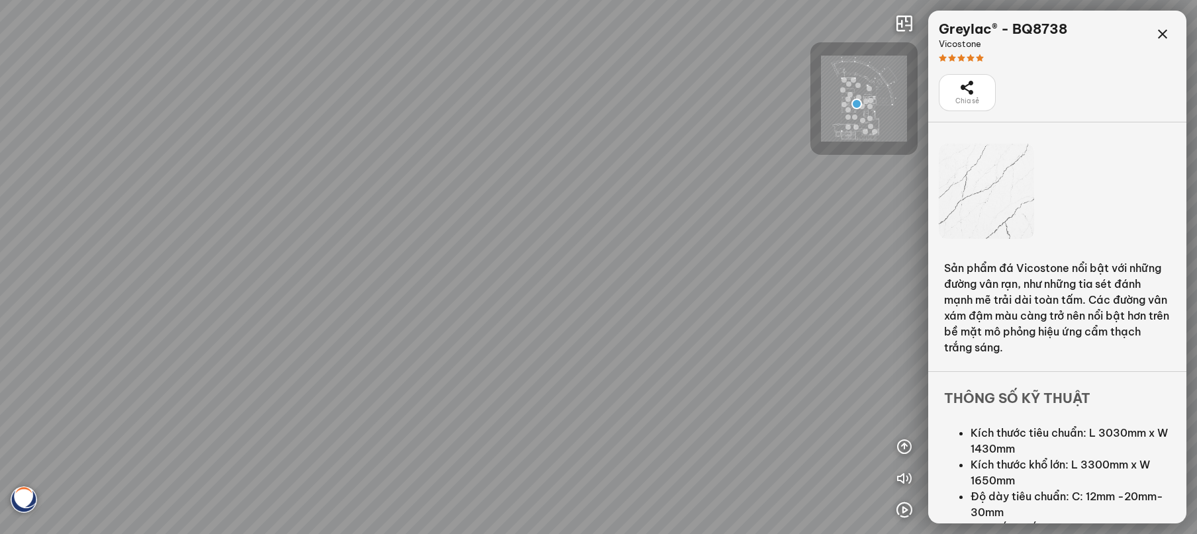
drag, startPoint x: 395, startPoint y: 320, endPoint x: 695, endPoint y: 277, distance: 302.4
click at [679, 280] on div at bounding box center [598, 267] width 1197 height 534
drag, startPoint x: 659, startPoint y: 277, endPoint x: 98, endPoint y: 274, distance: 560.8
click at [98, 274] on div at bounding box center [598, 267] width 1197 height 534
drag, startPoint x: 571, startPoint y: 271, endPoint x: 422, endPoint y: 309, distance: 152.9
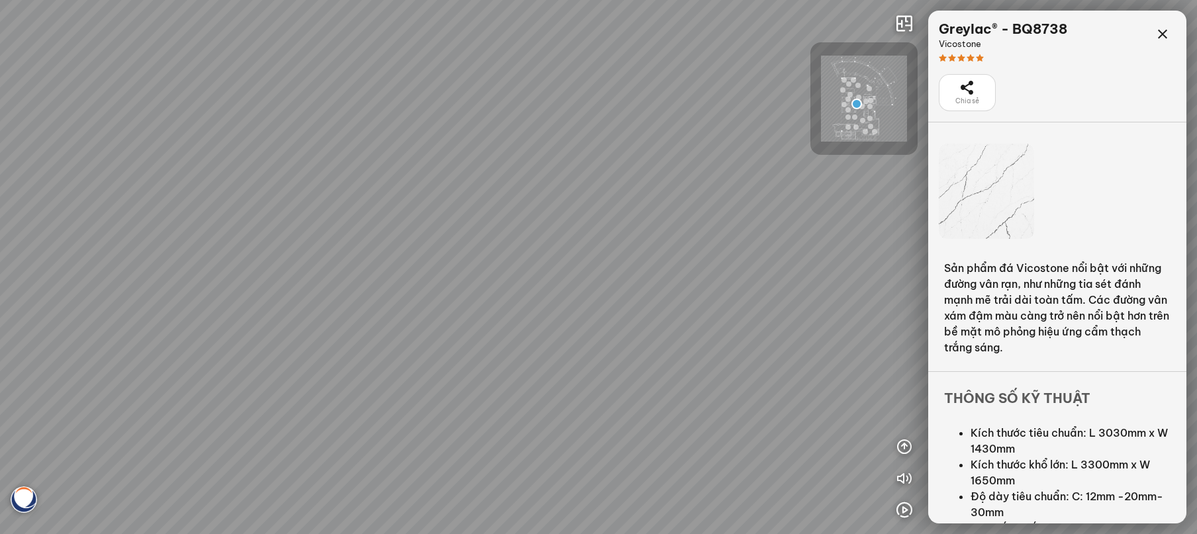
click at [422, 309] on div at bounding box center [598, 267] width 1197 height 534
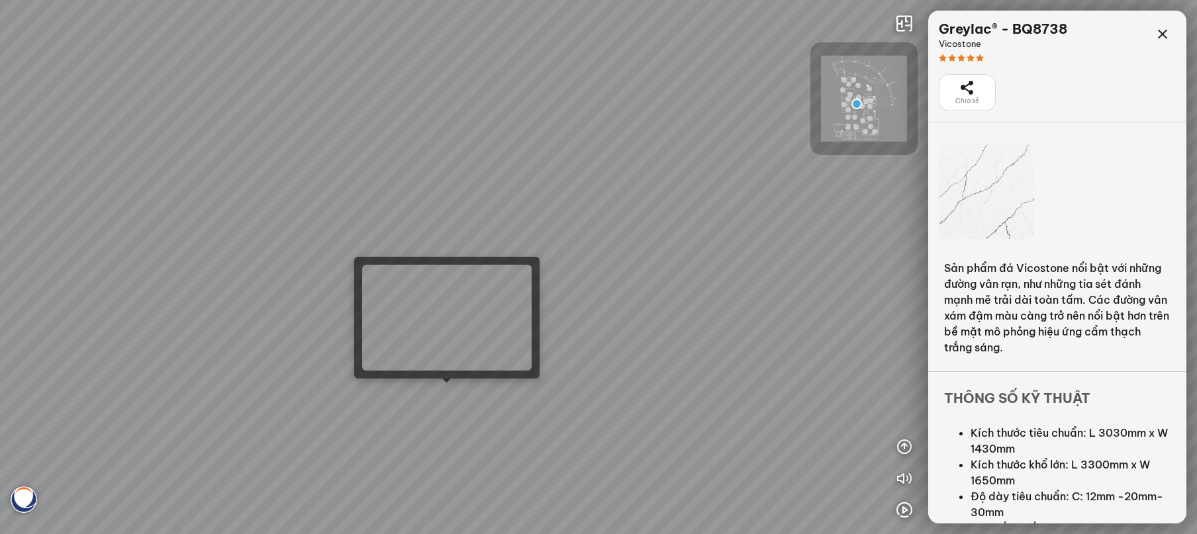
click at [446, 391] on div at bounding box center [598, 267] width 1197 height 534
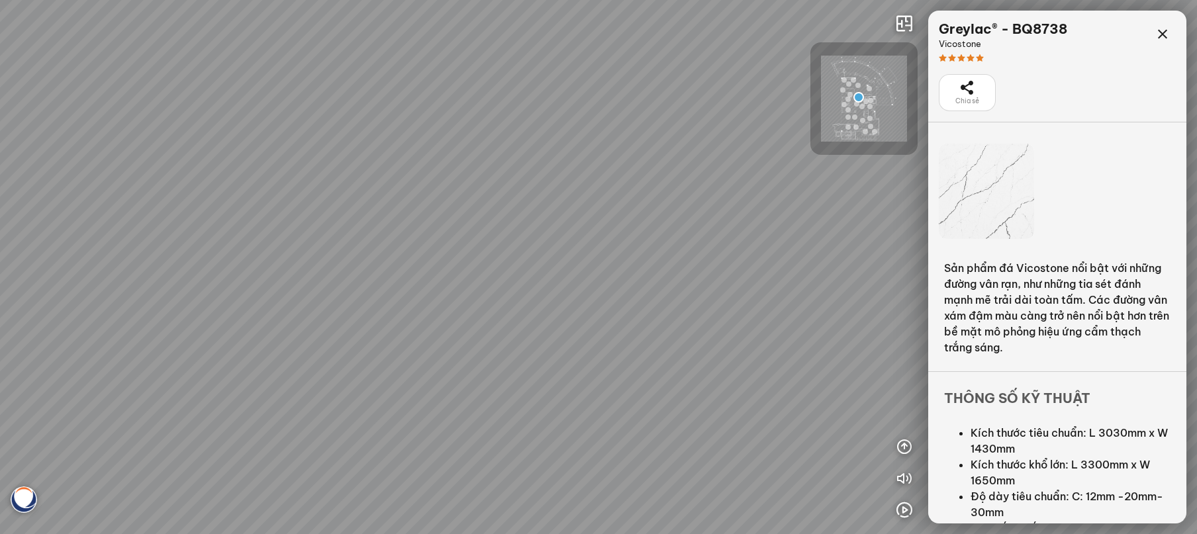
drag, startPoint x: 512, startPoint y: 301, endPoint x: 93, endPoint y: 300, distance: 419.1
click at [93, 300] on div at bounding box center [598, 267] width 1197 height 534
drag, startPoint x: 608, startPoint y: 300, endPoint x: 218, endPoint y: 302, distance: 390.0
click at [218, 302] on div at bounding box center [598, 267] width 1197 height 534
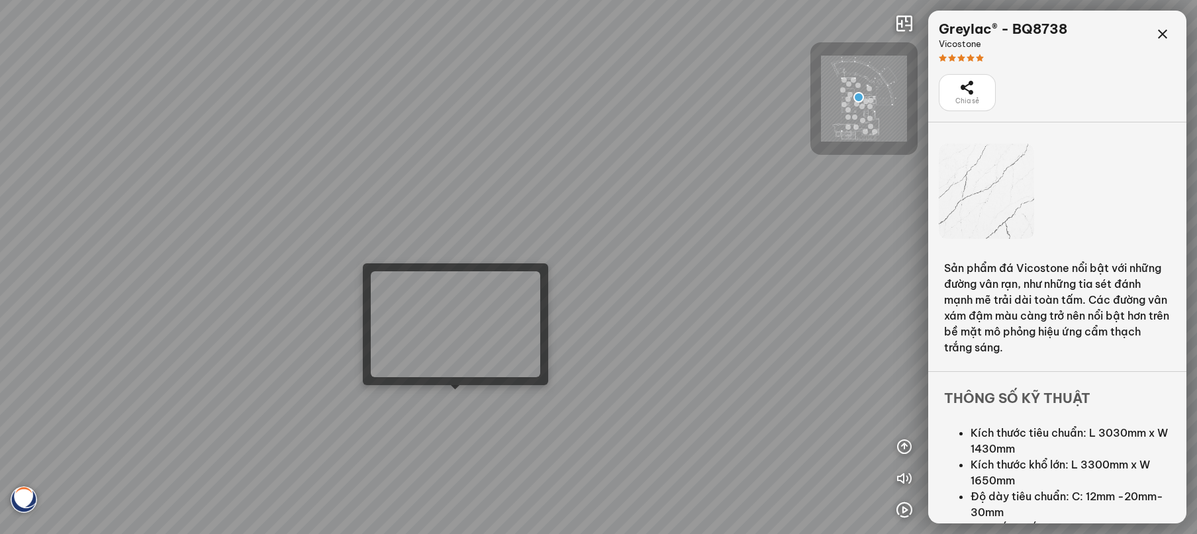
click at [460, 405] on div at bounding box center [598, 267] width 1197 height 534
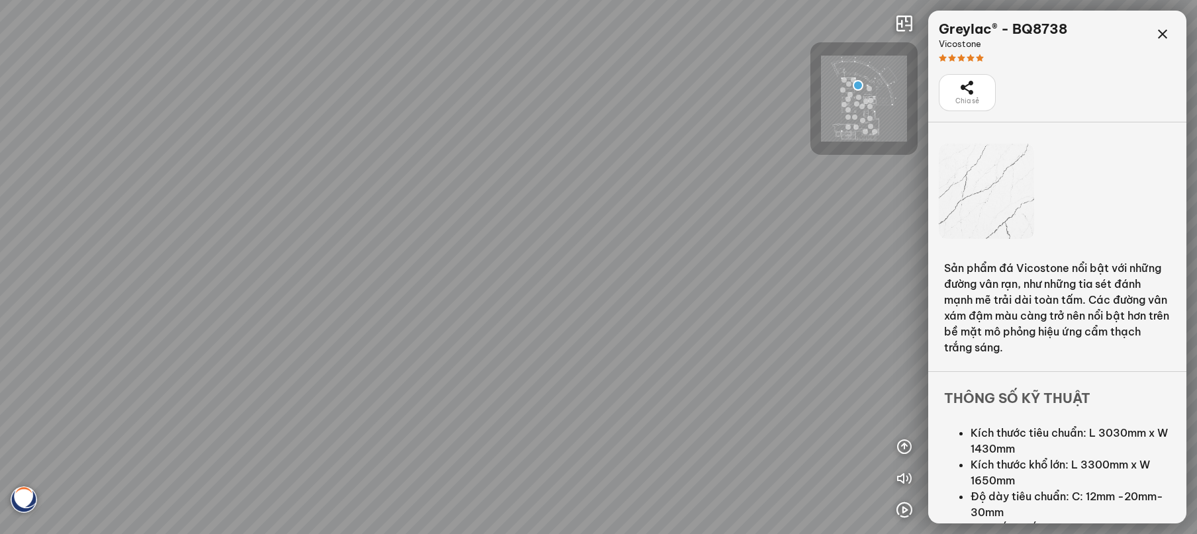
drag, startPoint x: 301, startPoint y: 269, endPoint x: 462, endPoint y: 296, distance: 163.7
click at [462, 296] on div at bounding box center [598, 267] width 1197 height 534
drag, startPoint x: 708, startPoint y: 266, endPoint x: 339, endPoint y: 273, distance: 368.9
click at [339, 273] on div at bounding box center [598, 267] width 1197 height 534
drag, startPoint x: 728, startPoint y: 340, endPoint x: 305, endPoint y: 260, distance: 430.6
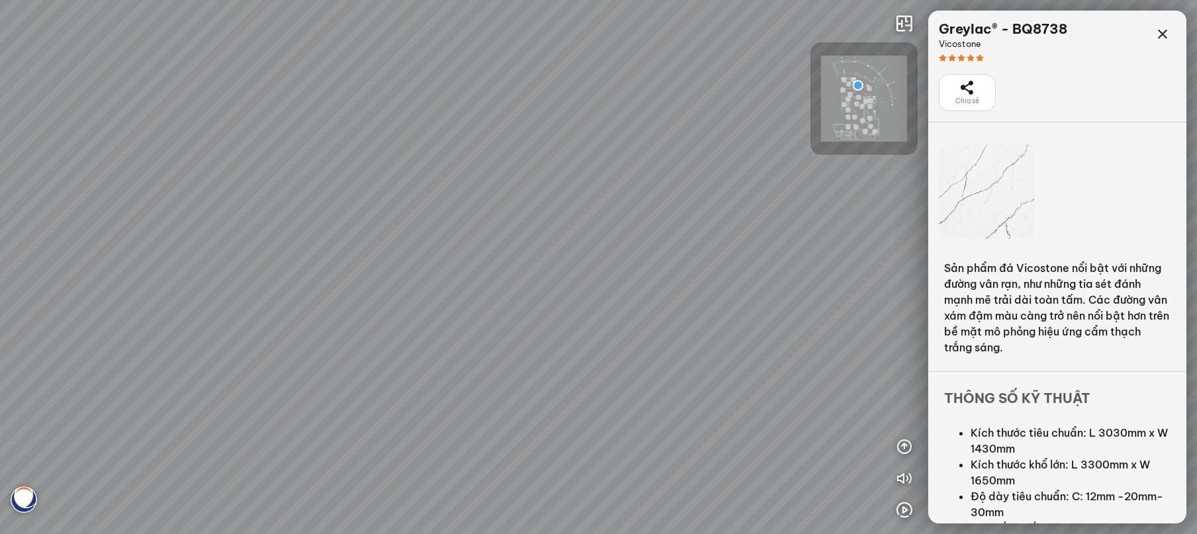
click at [305, 260] on div at bounding box center [598, 267] width 1197 height 534
drag, startPoint x: 235, startPoint y: 359, endPoint x: 450, endPoint y: 292, distance: 224.7
click at [450, 292] on div at bounding box center [598, 267] width 1197 height 534
drag, startPoint x: 556, startPoint y: 312, endPoint x: 301, endPoint y: 336, distance: 256.0
click at [130, 316] on div at bounding box center [598, 267] width 1197 height 534
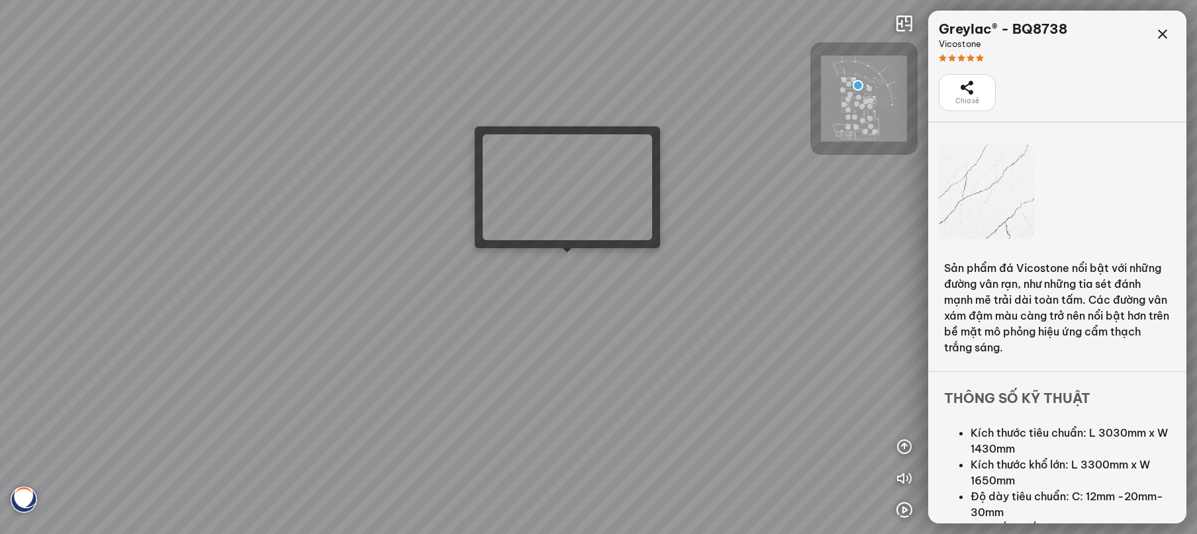
click at [573, 276] on div at bounding box center [598, 267] width 1197 height 534
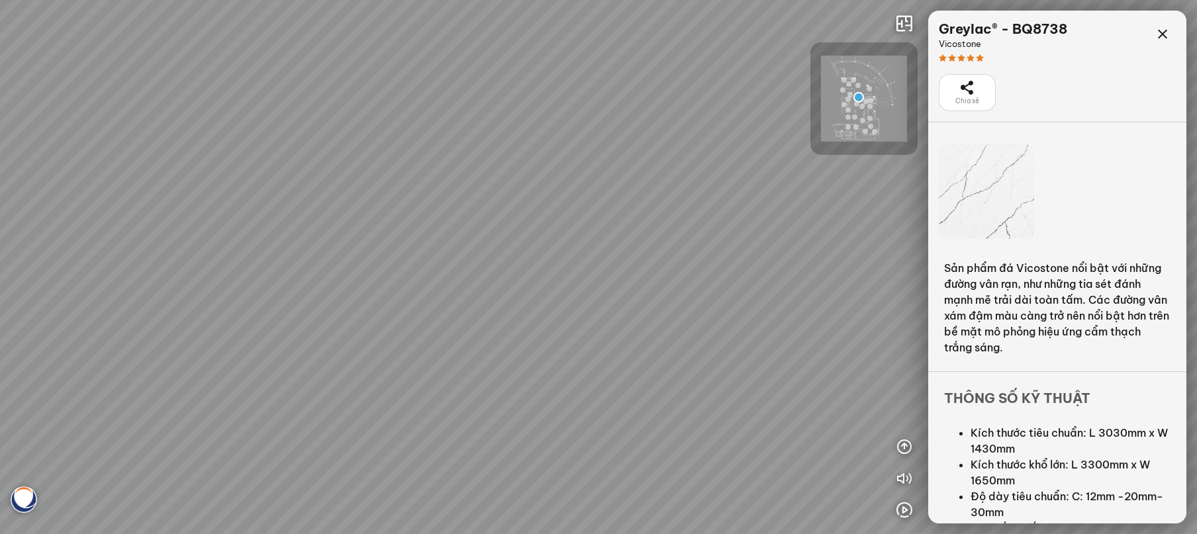
drag, startPoint x: 266, startPoint y: 319, endPoint x: 650, endPoint y: 367, distance: 387.0
click at [650, 367] on div at bounding box center [598, 267] width 1197 height 534
drag, startPoint x: 188, startPoint y: 281, endPoint x: 348, endPoint y: 293, distance: 160.7
click at [73, 267] on div at bounding box center [598, 267] width 1197 height 534
drag, startPoint x: 631, startPoint y: 332, endPoint x: 85, endPoint y: 259, distance: 550.5
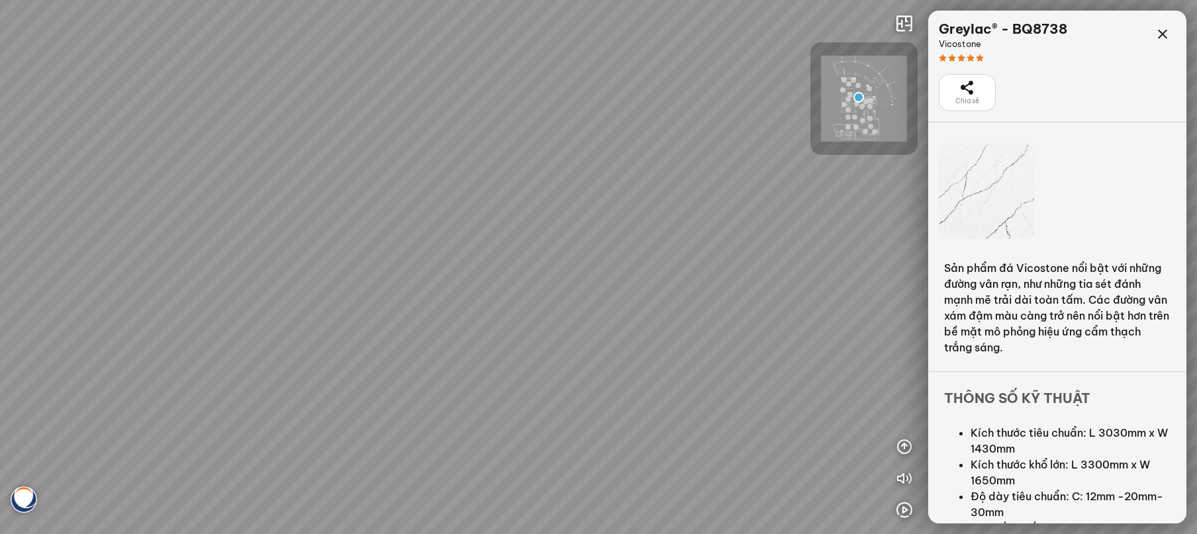
click at [102, 261] on div at bounding box center [598, 267] width 1197 height 534
drag, startPoint x: 428, startPoint y: 322, endPoint x: 420, endPoint y: 369, distance: 46.9
click at [409, 373] on div at bounding box center [598, 267] width 1197 height 534
drag, startPoint x: 679, startPoint y: 227, endPoint x: 472, endPoint y: 375, distance: 254.3
click at [472, 375] on div at bounding box center [598, 267] width 1197 height 534
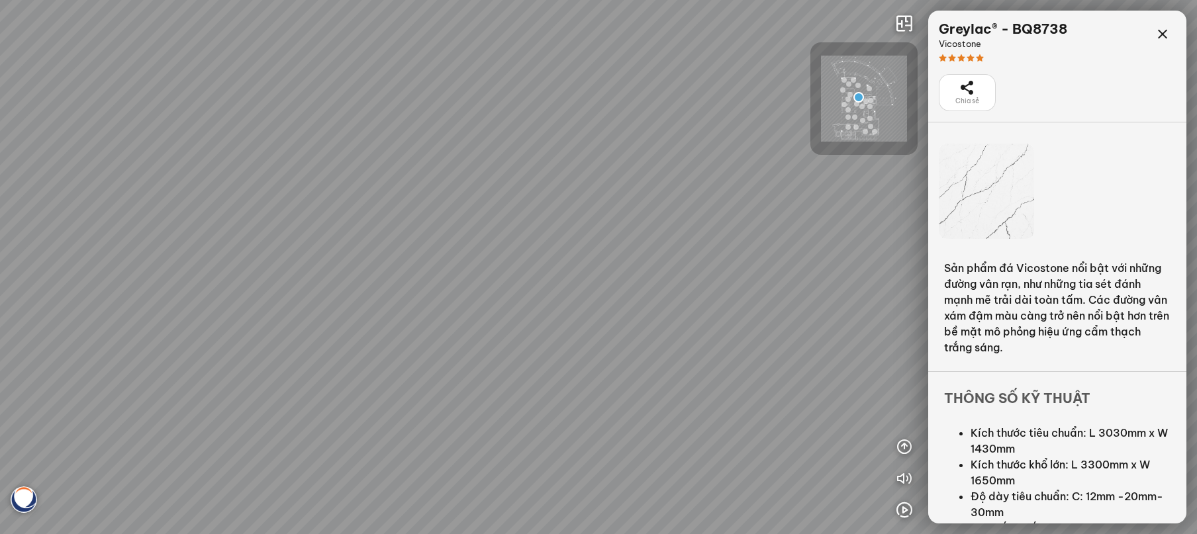
click at [355, 403] on div at bounding box center [598, 267] width 1197 height 534
drag, startPoint x: 217, startPoint y: 375, endPoint x: 471, endPoint y: 303, distance: 263.8
click at [471, 303] on div at bounding box center [598, 267] width 1197 height 534
drag, startPoint x: 440, startPoint y: 326, endPoint x: 448, endPoint y: 324, distance: 7.4
click at [449, 353] on div at bounding box center [598, 267] width 1197 height 534
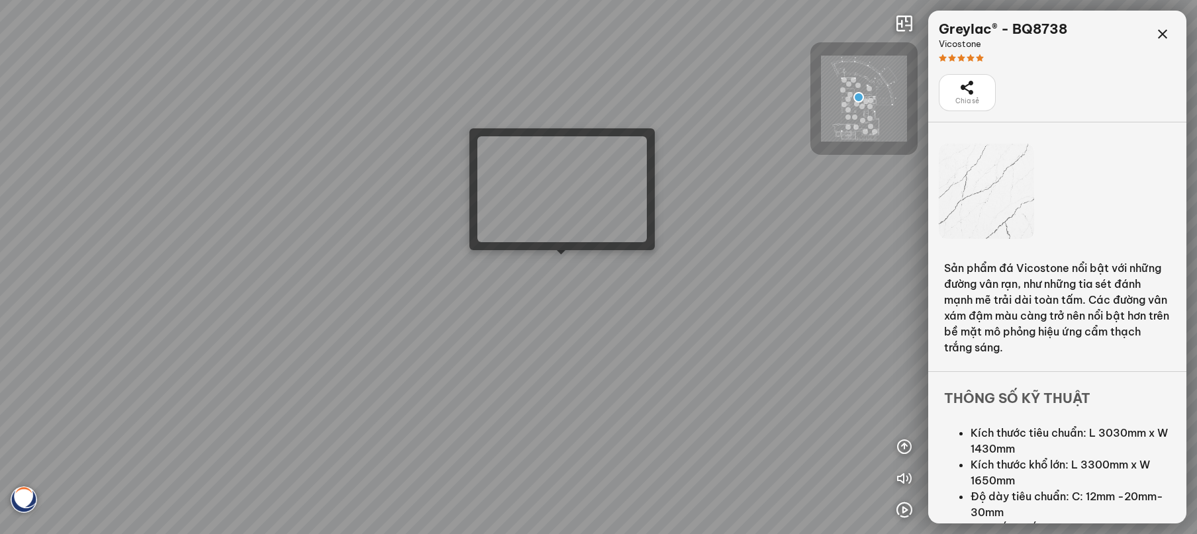
drag, startPoint x: 572, startPoint y: 266, endPoint x: 311, endPoint y: 287, distance: 261.7
click at [297, 287] on div at bounding box center [598, 267] width 1197 height 534
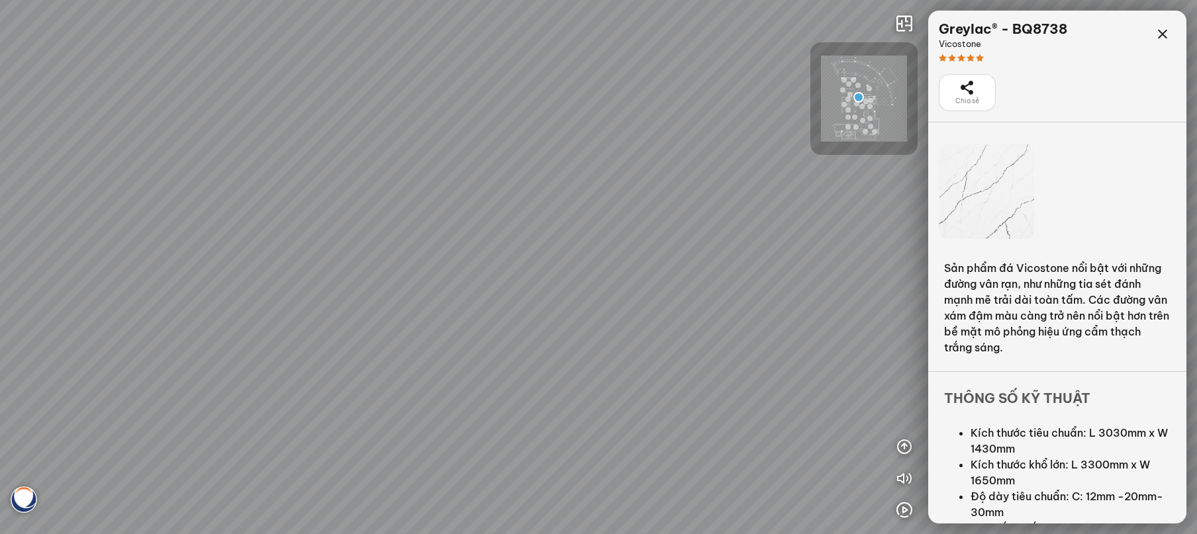
drag, startPoint x: 705, startPoint y: 274, endPoint x: 171, endPoint y: 319, distance: 536.2
click at [171, 319] on div at bounding box center [598, 267] width 1197 height 534
drag, startPoint x: 515, startPoint y: 269, endPoint x: 151, endPoint y: 300, distance: 365.5
click at [151, 300] on div at bounding box center [598, 267] width 1197 height 534
drag, startPoint x: 413, startPoint y: 301, endPoint x: 931, endPoint y: 226, distance: 523.2
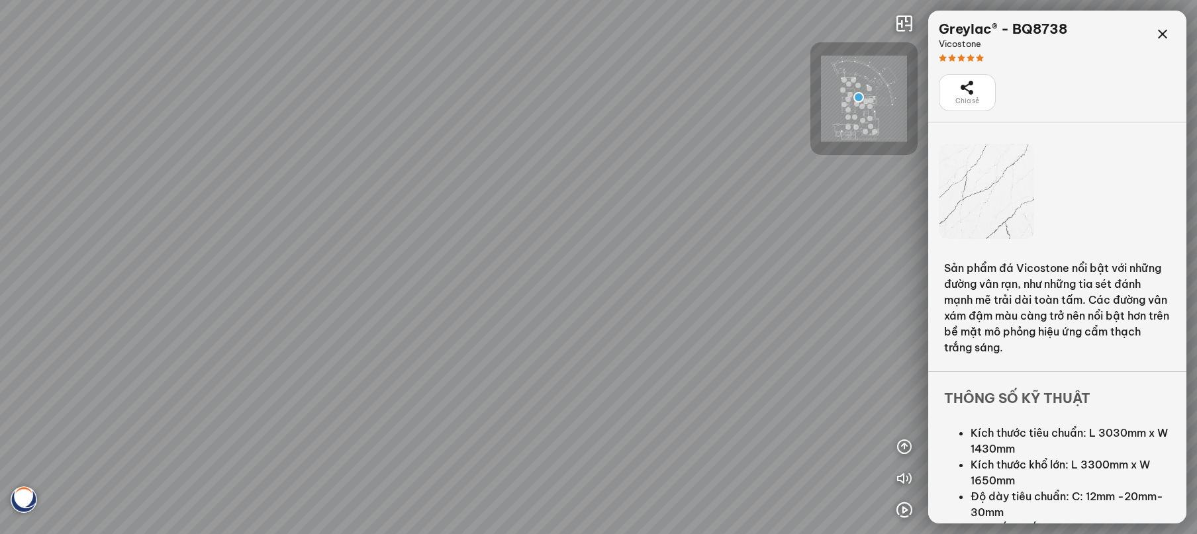
click at [799, 230] on div at bounding box center [598, 267] width 1197 height 534
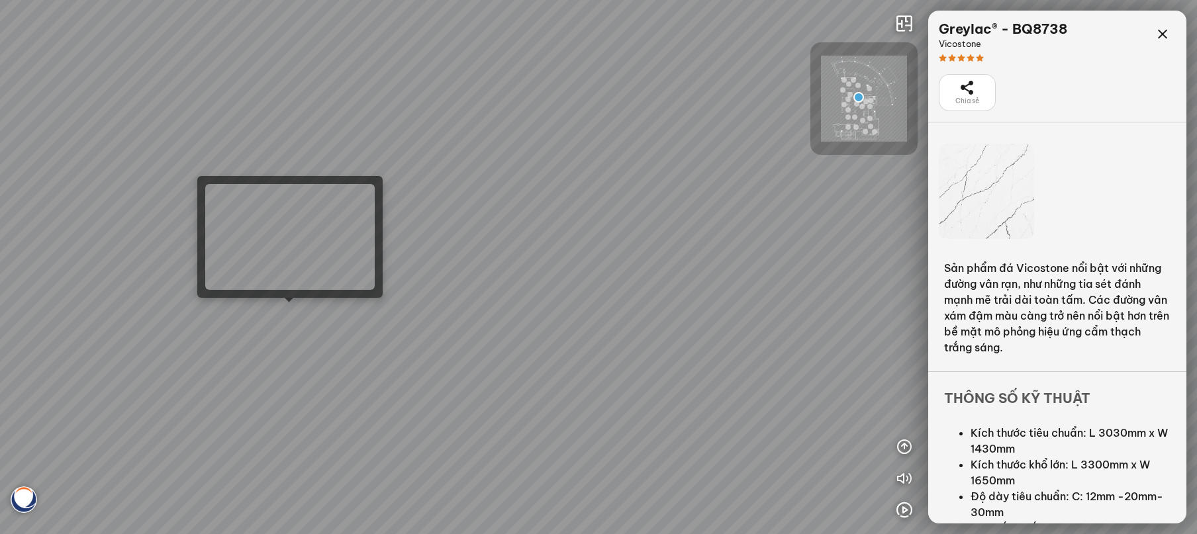
drag
click at [793, 354] on div at bounding box center [598, 267] width 1197 height 534
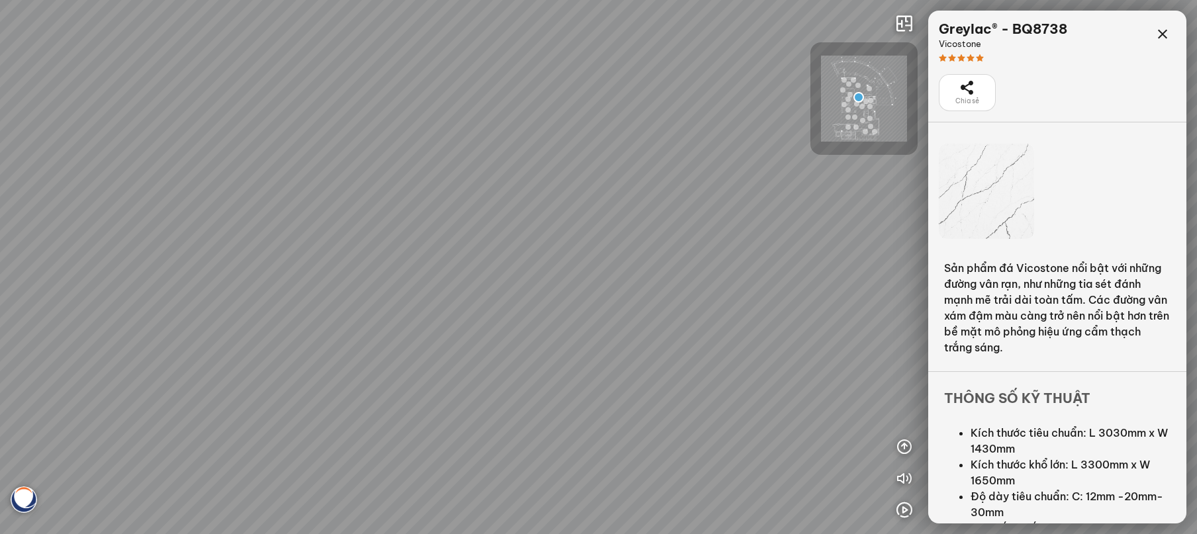
click at [858, 265] on div at bounding box center [598, 267] width 1197 height 534
click at [651, 452] on div at bounding box center [598, 267] width 1197 height 534
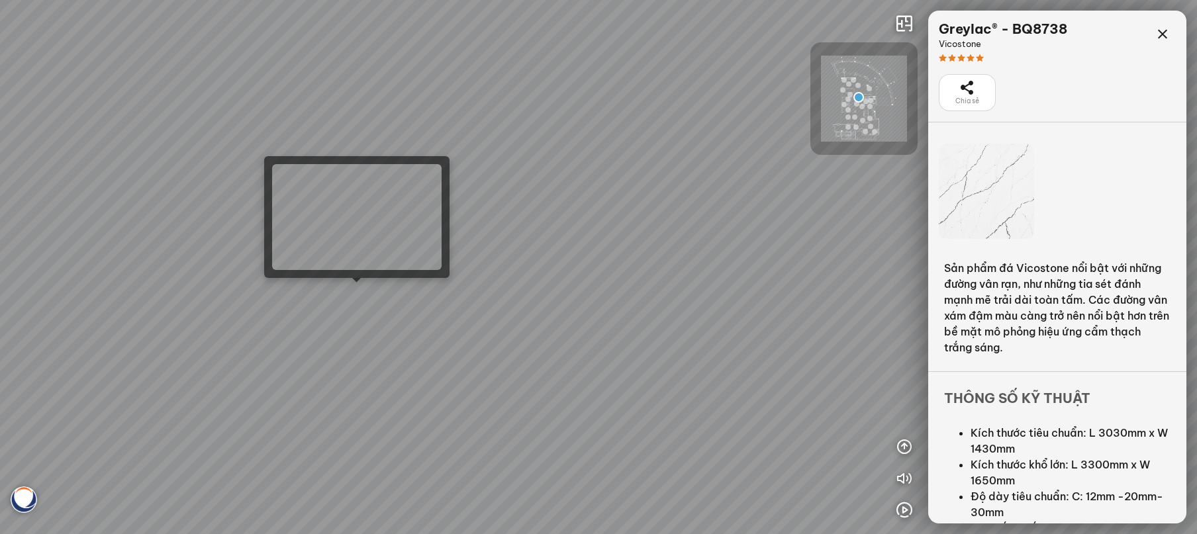
click at [358, 298] on div at bounding box center [598, 267] width 1197 height 534
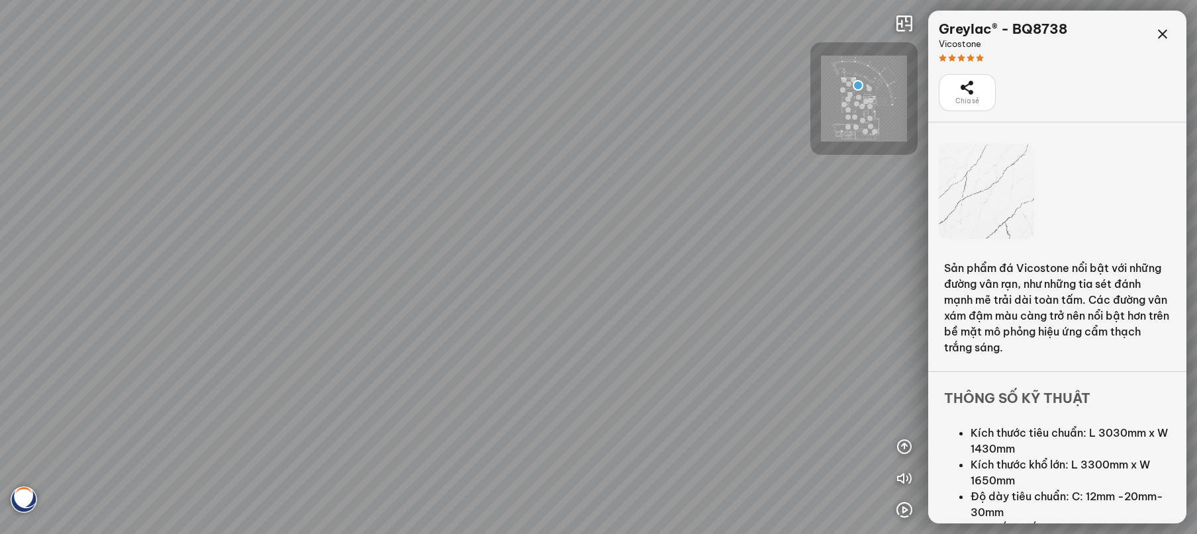
click at [632, 329] on div at bounding box center [598, 267] width 1197 height 534
click at [259, 349] on div at bounding box center [598, 267] width 1197 height 534
click at [295, 229] on div at bounding box center [598, 267] width 1197 height 534
click at [333, 197] on div at bounding box center [598, 267] width 1197 height 534
click at [563, 78] on div at bounding box center [598, 267] width 1197 height 534
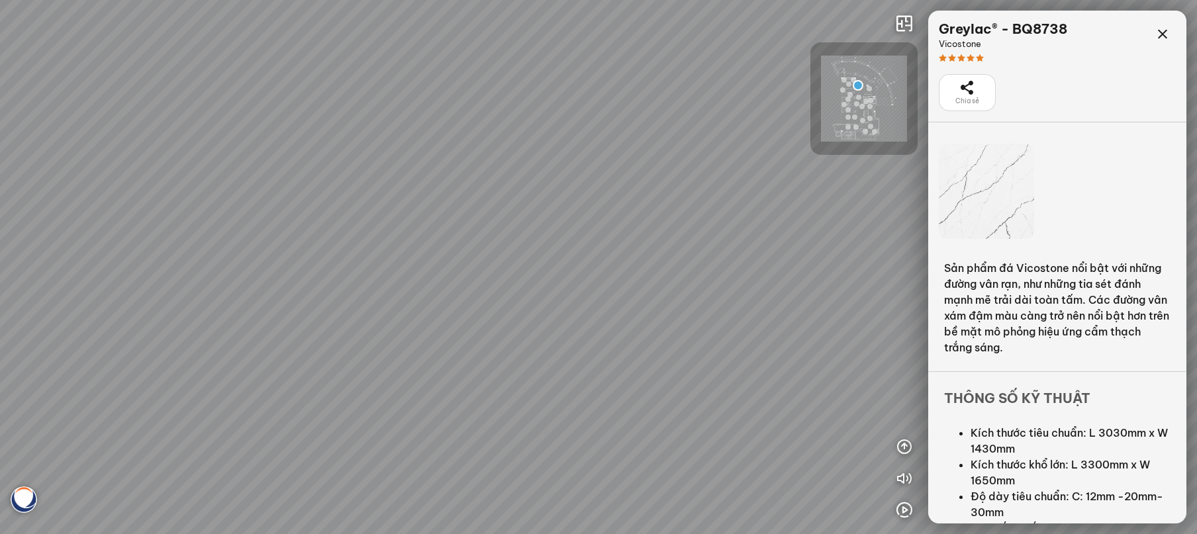
click at [363, 332] on div at bounding box center [598, 267] width 1197 height 534
click at [301, 343] on div at bounding box center [598, 267] width 1197 height 534
click at [269, 420] on div at bounding box center [598, 267] width 1197 height 534
click at [157, 198] on div at bounding box center [598, 267] width 1197 height 534
click at [115, 166] on div at bounding box center [598, 267] width 1197 height 534
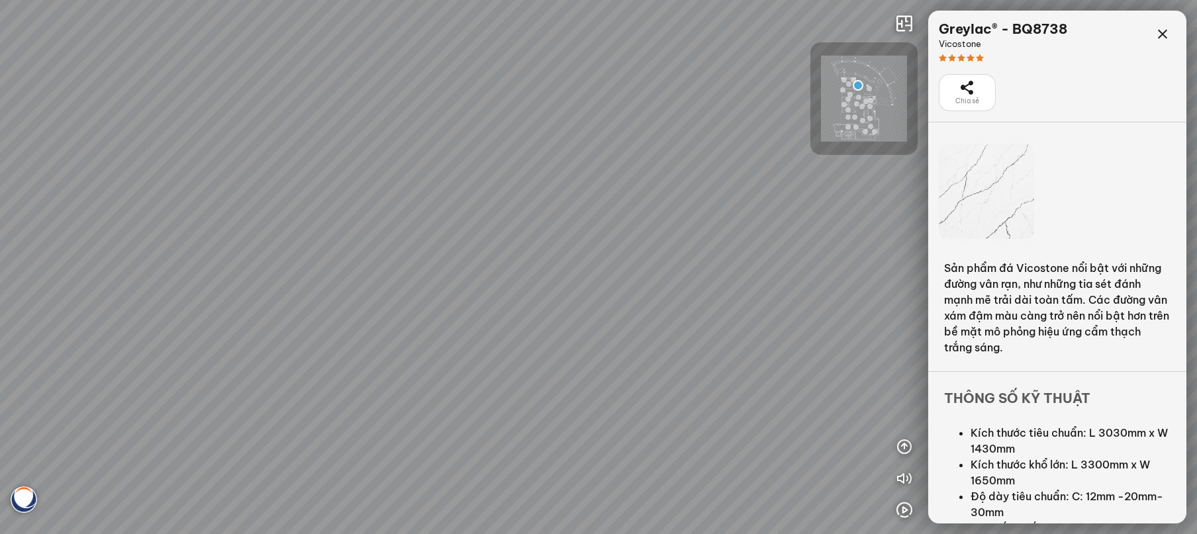
click at [93, 159] on div at bounding box center [598, 267] width 1197 height 534
click at [177, 130] on div at bounding box center [598, 267] width 1197 height 534
click at [66, 149] on div at bounding box center [598, 267] width 1197 height 534
click at [339, 290] on div at bounding box center [598, 267] width 1197 height 534
click at [210, 144] on div at bounding box center [598, 267] width 1197 height 534
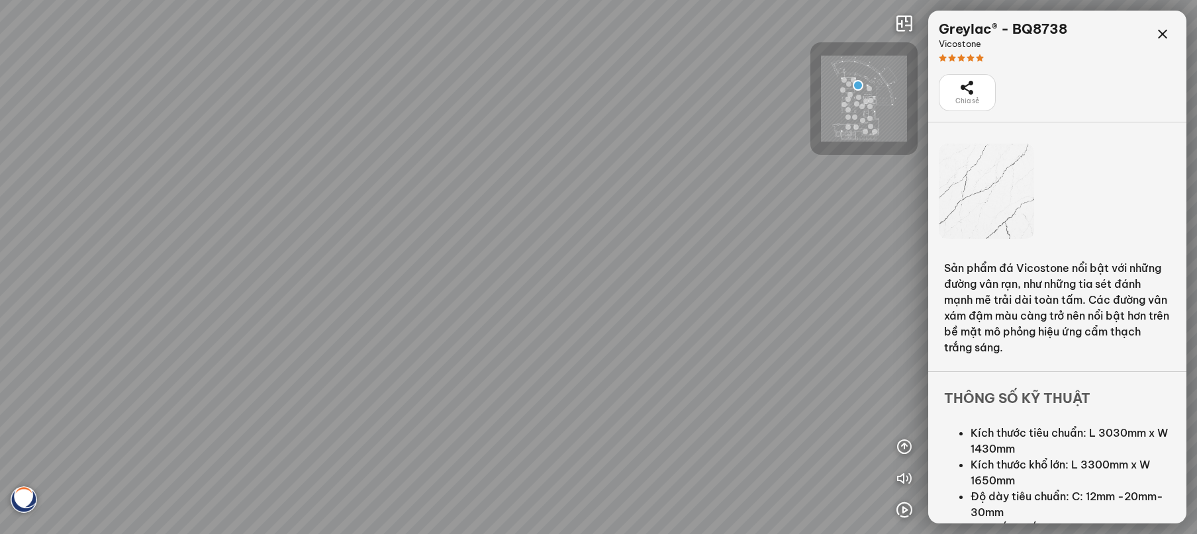
click at [192, 287] on div at bounding box center [598, 267] width 1197 height 534
click at [414, 351] on div at bounding box center [598, 267] width 1197 height 534
click at [263, 185] on div at bounding box center [598, 267] width 1197 height 534
click at [183, 359] on div at bounding box center [598, 267] width 1197 height 534
click at [259, 230] on div at bounding box center [598, 267] width 1197 height 534
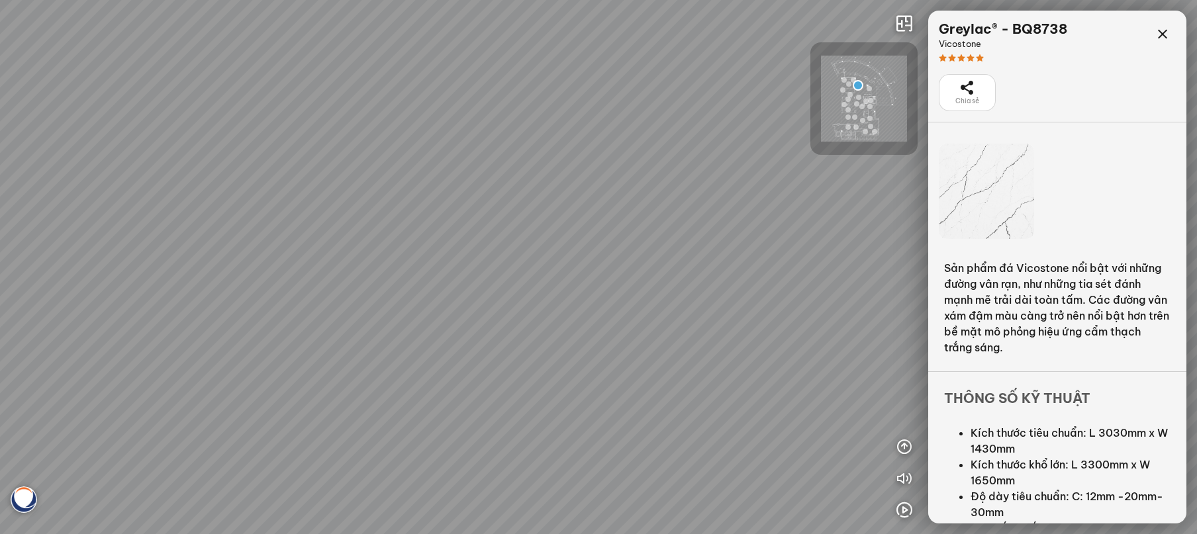
click at [368, 360] on div at bounding box center [598, 267] width 1197 height 534
click at [454, 453] on div at bounding box center [598, 267] width 1197 height 534
click at [201, 459] on div at bounding box center [598, 267] width 1197 height 534
click at [426, 287] on div at bounding box center [598, 267] width 1197 height 534
click at [442, 199] on div at bounding box center [598, 267] width 1197 height 534
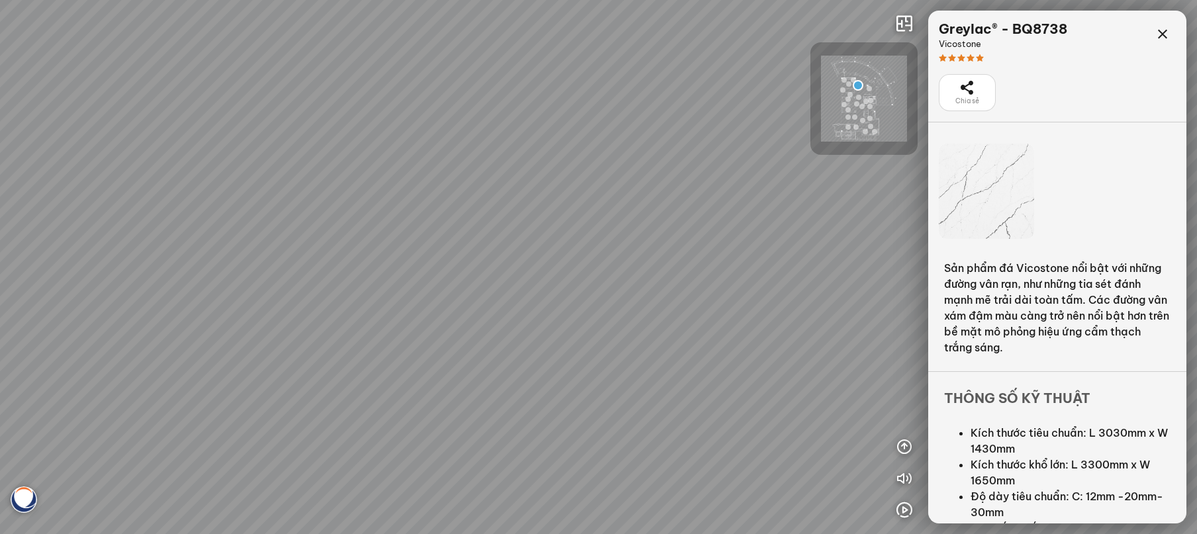
click at [638, 181] on div at bounding box center [598, 267] width 1197 height 534
click at [526, 241] on div at bounding box center [598, 267] width 1197 height 534
click at [397, 368] on div at bounding box center [598, 267] width 1197 height 534
click at [656, 287] on div at bounding box center [598, 267] width 1197 height 534
click at [575, 340] on div at bounding box center [598, 267] width 1197 height 534
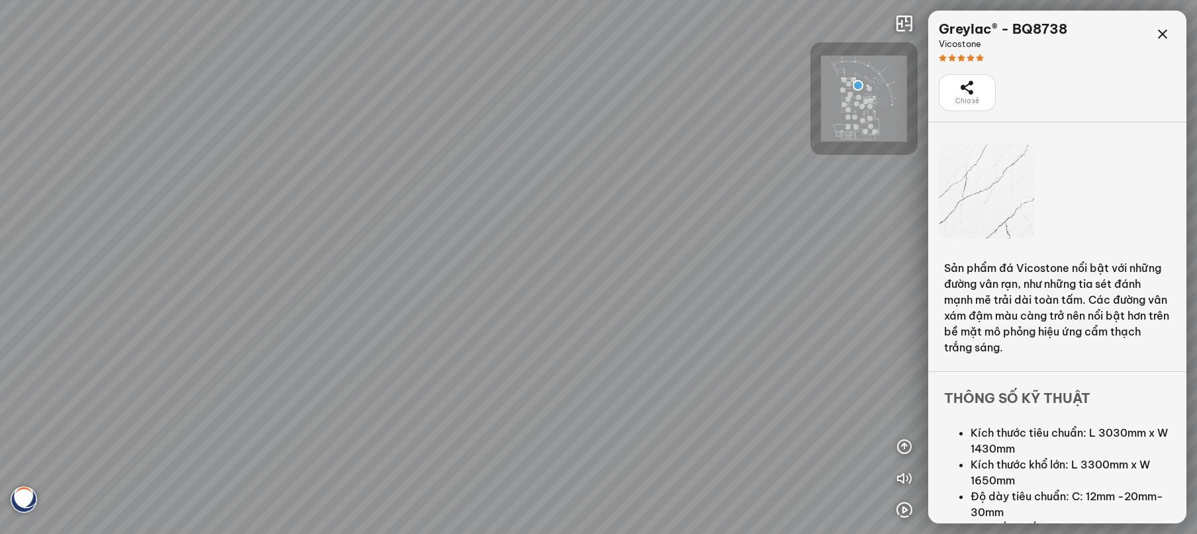
click at [372, 392] on div at bounding box center [598, 267] width 1197 height 534
